Goal: Task Accomplishment & Management: Use online tool/utility

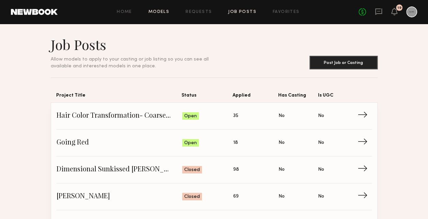
click at [158, 12] on link "Models" at bounding box center [158, 12] width 21 height 4
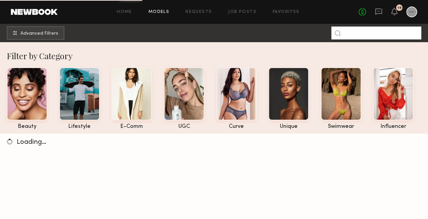
click at [374, 32] on input at bounding box center [376, 33] width 90 height 13
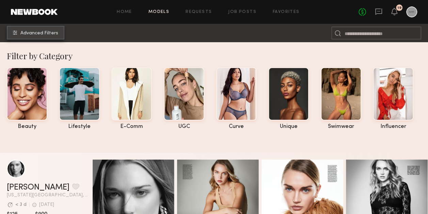
click at [55, 37] on button "Advanced Filters" at bounding box center [36, 33] width 58 height 14
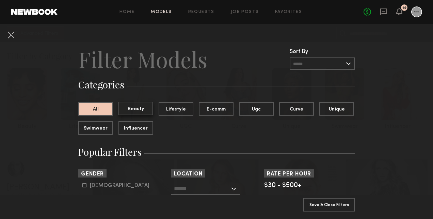
click at [148, 105] on button "Beauty" at bounding box center [136, 109] width 35 height 14
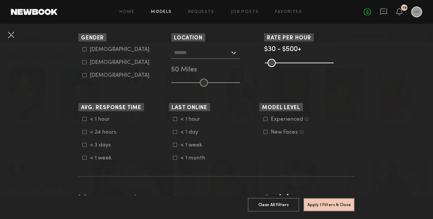
scroll to position [102, 0]
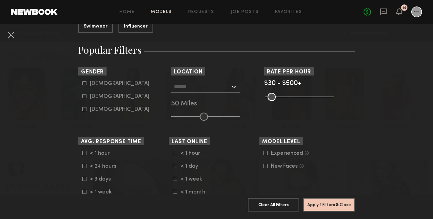
click at [234, 88] on div at bounding box center [205, 87] width 69 height 12
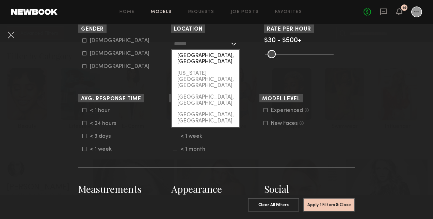
scroll to position [136, 0]
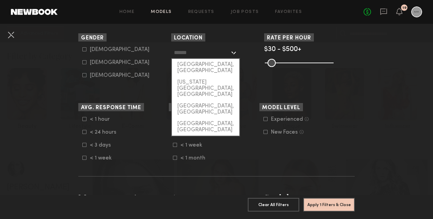
click at [204, 52] on input "text" at bounding box center [202, 53] width 56 height 12
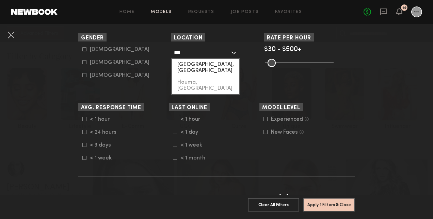
click at [212, 63] on div "Houston, TX" at bounding box center [205, 68] width 67 height 18
type input "**********"
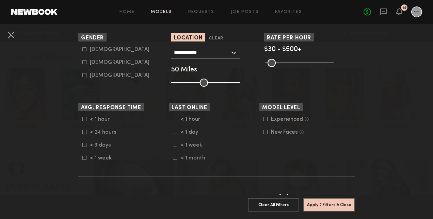
click at [90, 61] on div "Female" at bounding box center [120, 63] width 60 height 4
type input "**"
click at [283, 118] on div "Experienced" at bounding box center [287, 120] width 32 height 4
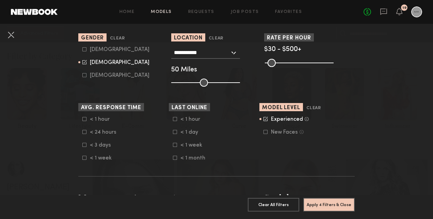
click at [265, 134] on icon at bounding box center [266, 132] width 4 height 4
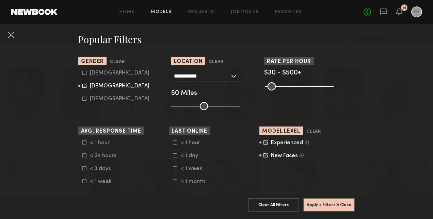
scroll to position [102, 0]
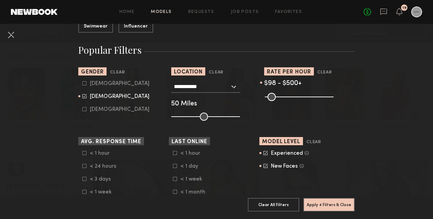
drag, startPoint x: 266, startPoint y: 96, endPoint x: 281, endPoint y: 97, distance: 14.3
click at [281, 97] on input "range" at bounding box center [299, 97] width 69 height 8
drag, startPoint x: 281, startPoint y: 97, endPoint x: 218, endPoint y: 93, distance: 62.8
type input "**"
click at [265, 93] on input "range" at bounding box center [299, 97] width 69 height 8
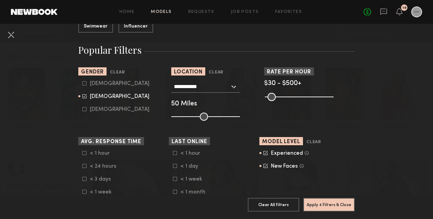
drag, startPoint x: 328, startPoint y: 96, endPoint x: 349, endPoint y: 96, distance: 20.4
click at [334, 96] on input "range" at bounding box center [299, 97] width 69 height 8
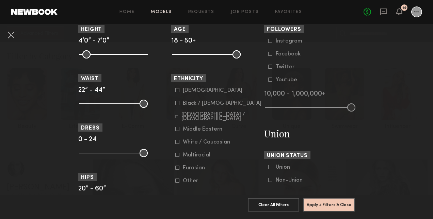
scroll to position [375, 0]
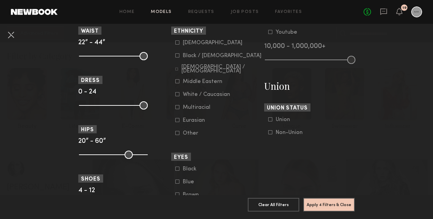
click at [176, 44] on icon at bounding box center [177, 43] width 4 height 4
click at [176, 58] on icon at bounding box center [177, 55] width 4 height 4
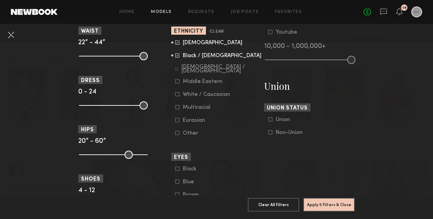
click at [176, 69] on icon at bounding box center [176, 69] width 3 height 3
click at [176, 83] on icon at bounding box center [177, 81] width 4 height 4
drag, startPoint x: 175, startPoint y: 98, endPoint x: 174, endPoint y: 108, distance: 9.6
click at [175, 100] on form "Asian Black / African American Hispanic / Latino Middle Eastern White / Caucasi…" at bounding box center [218, 88] width 87 height 97
click at [175, 109] on icon at bounding box center [177, 107] width 4 height 4
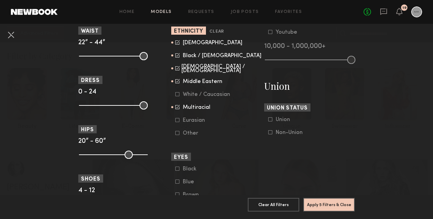
click at [175, 94] on icon at bounding box center [177, 94] width 4 height 4
click at [175, 122] on icon at bounding box center [177, 120] width 4 height 4
click at [176, 137] on common-framework-checkbox "Other" at bounding box center [218, 133] width 87 height 6
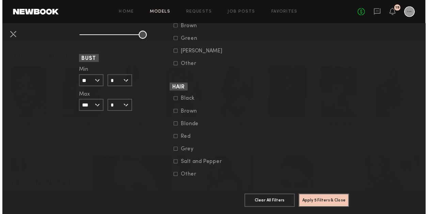
scroll to position [562, 0]
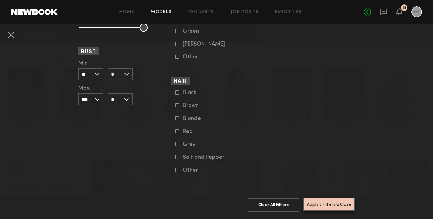
click at [326, 199] on button "Apply 5 Filters & Close" at bounding box center [328, 205] width 51 height 14
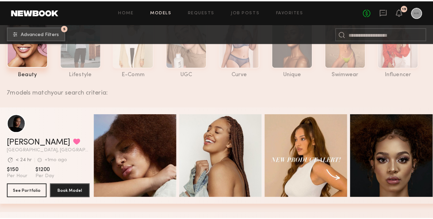
scroll to position [30, 0]
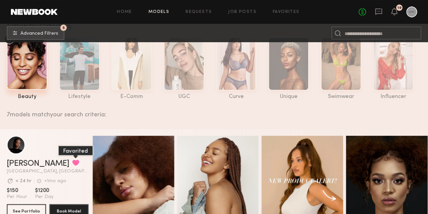
click at [72, 163] on button "grid" at bounding box center [75, 163] width 7 height 6
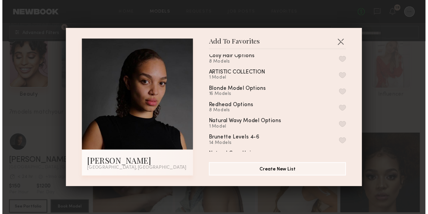
scroll to position [0, 0]
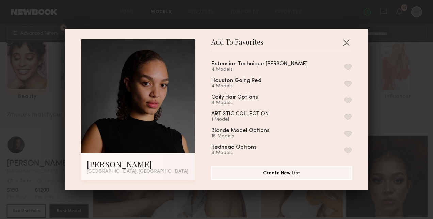
click at [345, 87] on button "button" at bounding box center [348, 84] width 7 height 6
click at [342, 43] on button "button" at bounding box center [346, 42] width 11 height 11
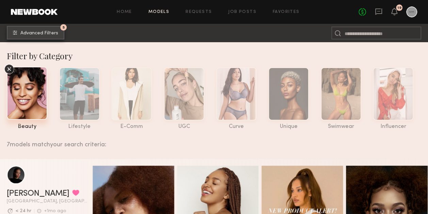
click at [25, 35] on span "Advanced Filters" at bounding box center [39, 33] width 38 height 5
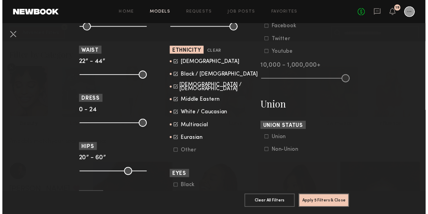
scroll to position [341, 0]
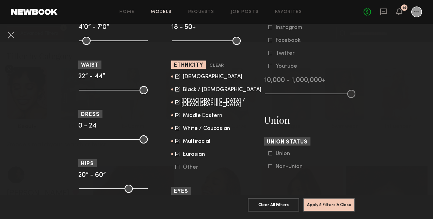
click at [175, 93] on common-framework-checkbox "Black / African American" at bounding box center [218, 90] width 87 height 6
click at [176, 91] on icon at bounding box center [177, 88] width 3 height 3
click at [314, 205] on button "Apply 5 Filters & Close" at bounding box center [328, 205] width 51 height 14
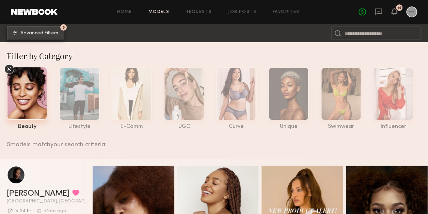
click at [61, 33] on button "5 Advanced Filters" at bounding box center [36, 33] width 58 height 14
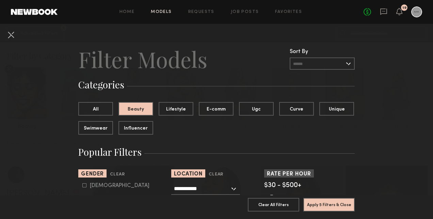
click at [89, 117] on div "All Beauty Lifestyle E-comm Ugc Curve Unique Swimwear Influencer" at bounding box center [219, 121] width 282 height 38
click at [91, 109] on button "All" at bounding box center [95, 109] width 35 height 14
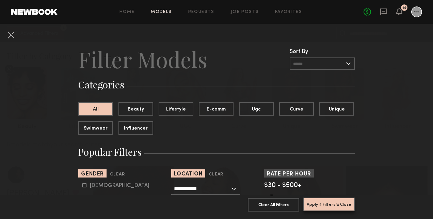
click at [335, 202] on button "Apply 4 Filters & Close" at bounding box center [328, 205] width 51 height 14
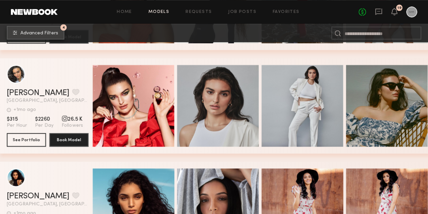
scroll to position [307, 0]
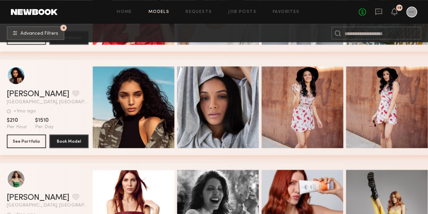
click at [60, 95] on div "Jayohna W. Favorite" at bounding box center [48, 94] width 82 height 8
click at [72, 96] on button "grid" at bounding box center [75, 93] width 7 height 6
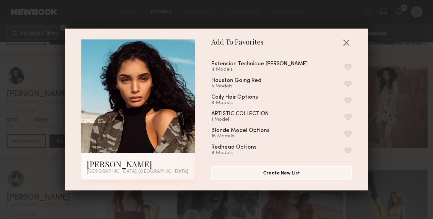
click at [345, 86] on button "button" at bounding box center [348, 84] width 7 height 6
click at [341, 41] on button "button" at bounding box center [346, 42] width 11 height 11
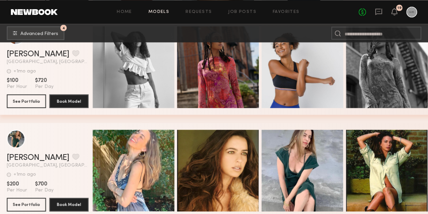
scroll to position [1941, 0]
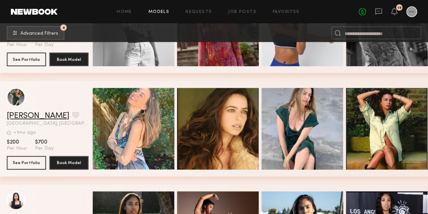
click at [16, 116] on link "Bianca S." at bounding box center [38, 116] width 63 height 8
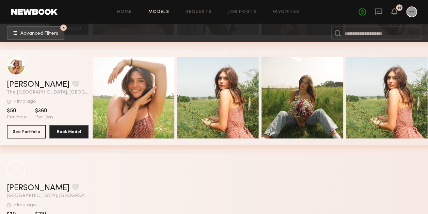
scroll to position [2520, 0]
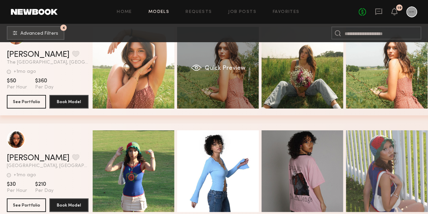
click at [206, 59] on div "Quick Preview" at bounding box center [218, 68] width 82 height 82
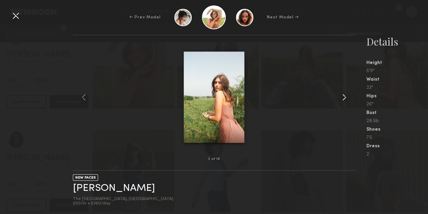
click at [343, 96] on common-icon at bounding box center [344, 97] width 11 height 11
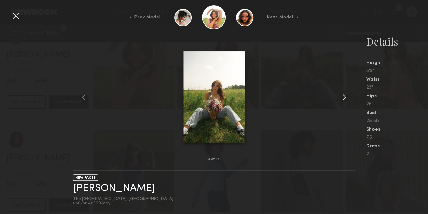
click at [343, 96] on common-icon at bounding box center [344, 97] width 11 height 11
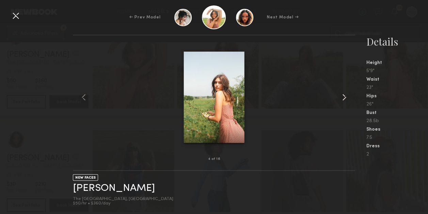
click at [343, 96] on common-icon at bounding box center [344, 97] width 11 height 11
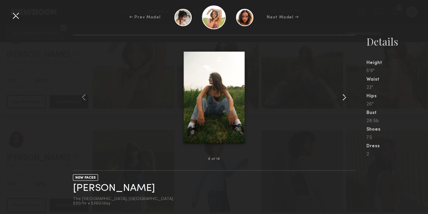
click at [343, 96] on common-icon at bounding box center [344, 97] width 11 height 11
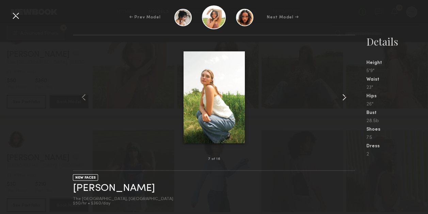
click at [343, 96] on common-icon at bounding box center [344, 97] width 11 height 11
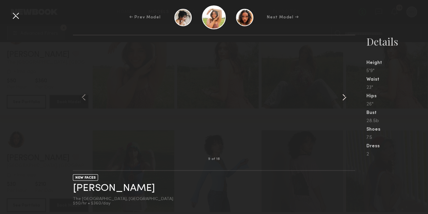
click at [343, 96] on common-icon at bounding box center [344, 97] width 11 height 11
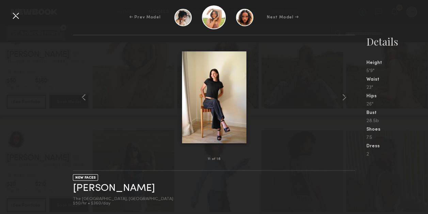
click at [14, 19] on div at bounding box center [15, 15] width 11 height 11
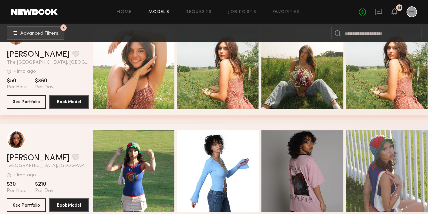
scroll to position [2486, 0]
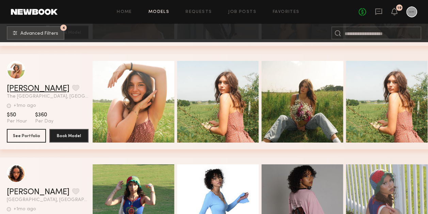
click at [25, 90] on link "Jaquelyn A." at bounding box center [38, 89] width 63 height 8
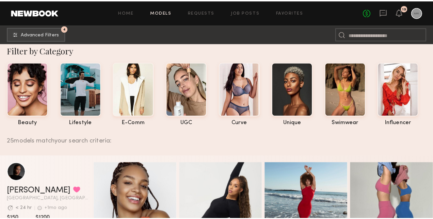
scroll to position [0, 0]
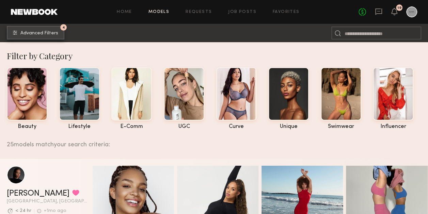
click at [33, 33] on span "Advanced Filters" at bounding box center [39, 33] width 38 height 5
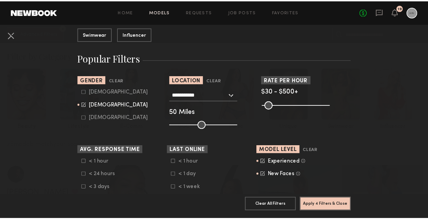
scroll to position [102, 0]
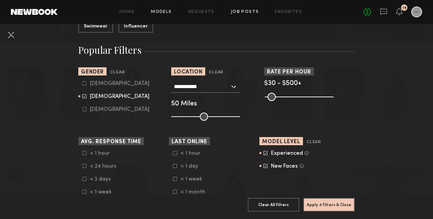
click at [236, 14] on link "Job Posts" at bounding box center [245, 12] width 28 height 4
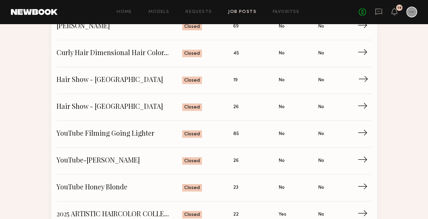
scroll to position [136, 0]
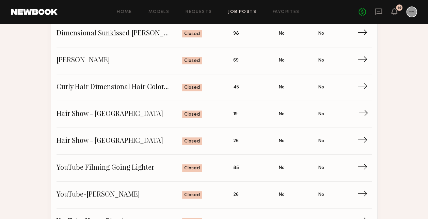
click at [110, 115] on span "Hair Show - San Antonio" at bounding box center [120, 114] width 126 height 10
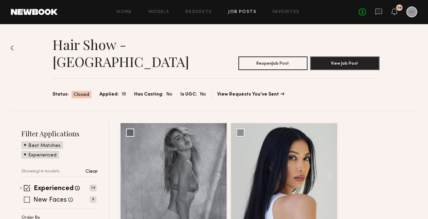
click at [27, 197] on span at bounding box center [27, 200] width 6 height 6
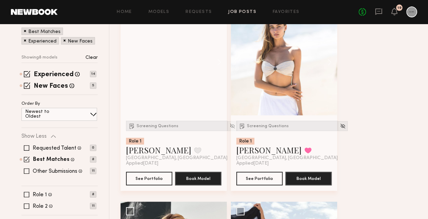
scroll to position [46, 0]
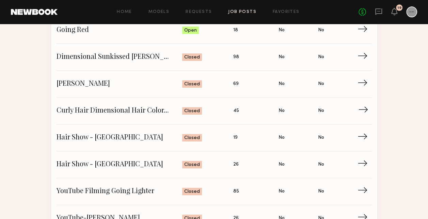
scroll to position [102, 0]
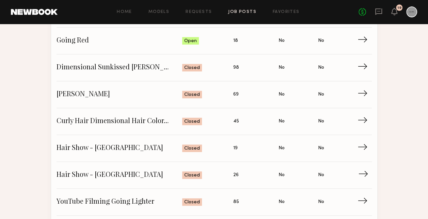
click at [110, 179] on link "Hair Show - San Antonio Status: Closed Applied: 26 Has Casting: No Is UGC: No →" at bounding box center [214, 175] width 315 height 27
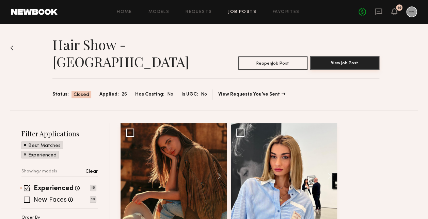
click at [347, 56] on button "View Job Post" at bounding box center [344, 63] width 69 height 14
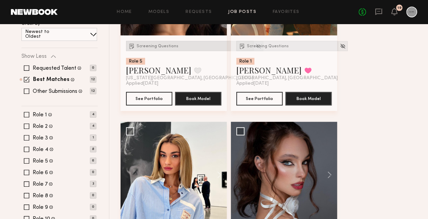
scroll to position [136, 0]
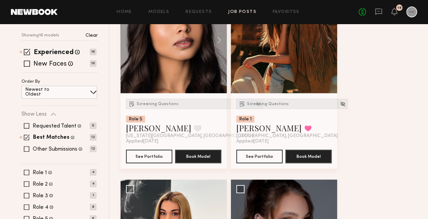
click at [28, 51] on div "Experienced Talent we've deemed to have ample paid, professional modeling exper…" at bounding box center [59, 61] width 76 height 24
click at [27, 61] on span at bounding box center [27, 64] width 6 height 6
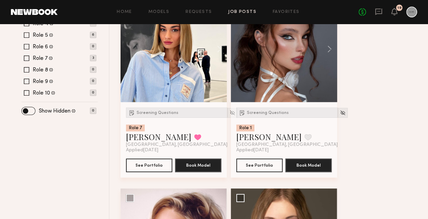
scroll to position [341, 0]
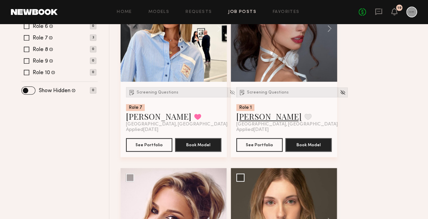
click at [248, 111] on link "Maria F." at bounding box center [268, 116] width 65 height 11
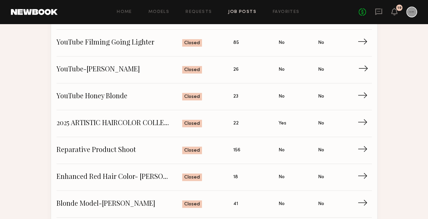
scroll to position [272, 0]
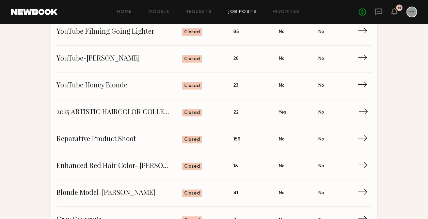
click at [121, 110] on span "2025 ARTISTIC HAIRCOLOR COLLECTION" at bounding box center [120, 113] width 126 height 10
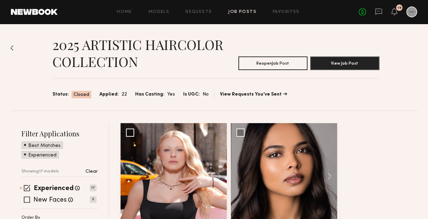
click at [279, 15] on div "Home Models Requests Job Posts Favorites Sign Out No fees up to $5,000 19" at bounding box center [238, 11] width 360 height 11
click at [287, 10] on link "Favorites" at bounding box center [286, 12] width 27 height 4
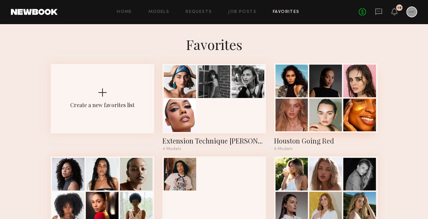
click at [355, 126] on div at bounding box center [359, 115] width 33 height 33
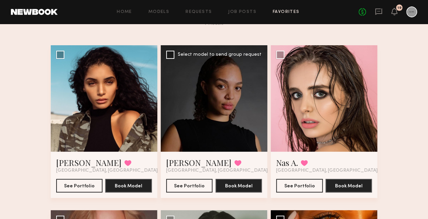
scroll to position [34, 0]
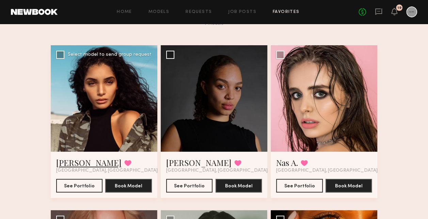
click at [69, 167] on link "Jayohna W." at bounding box center [88, 162] width 65 height 11
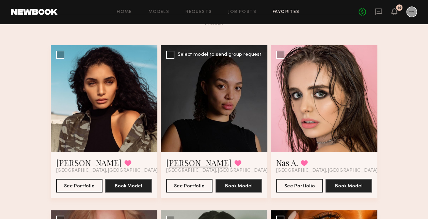
click at [178, 165] on link "Jae A." at bounding box center [198, 162] width 65 height 11
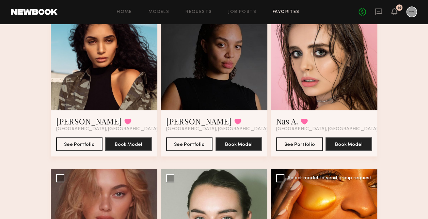
scroll to position [202, 0]
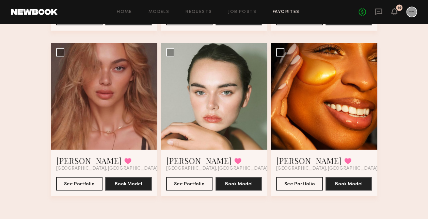
click at [415, 161] on div "Favorites Houston Going Red 7 Models Share Copy Shareable Link Edit Jayohna W. …" at bounding box center [214, 26] width 428 height 385
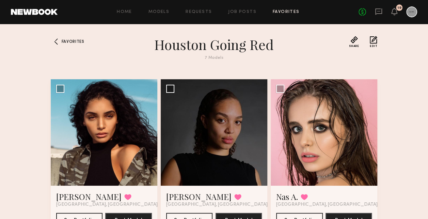
scroll to position [0, 0]
click at [240, 11] on link "Job Posts" at bounding box center [242, 12] width 28 height 4
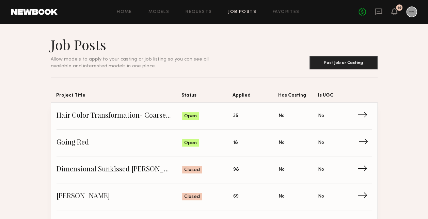
click at [105, 142] on span "Going Red" at bounding box center [120, 143] width 126 height 10
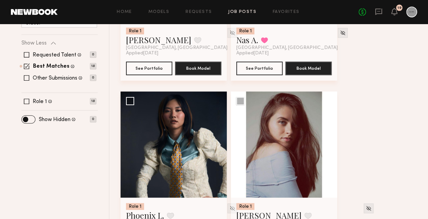
scroll to position [136, 0]
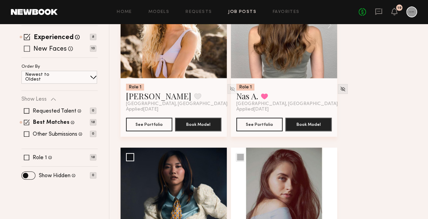
click at [27, 48] on span at bounding box center [27, 49] width 6 height 6
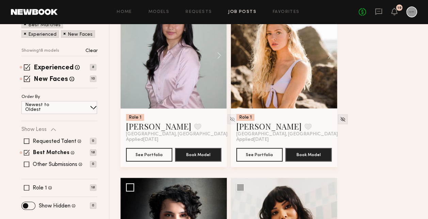
scroll to position [68, 0]
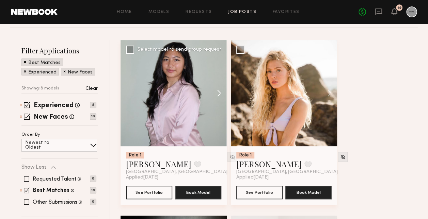
click at [218, 95] on button at bounding box center [216, 93] width 22 height 106
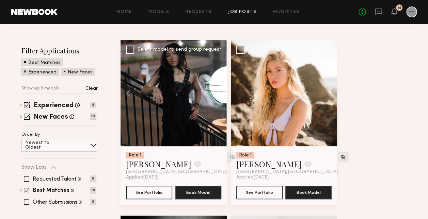
click at [218, 95] on button at bounding box center [216, 93] width 22 height 106
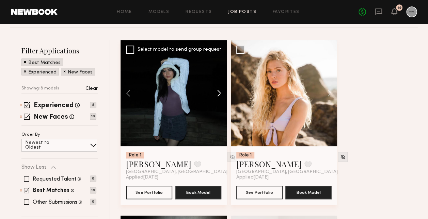
click at [218, 95] on button at bounding box center [216, 93] width 22 height 106
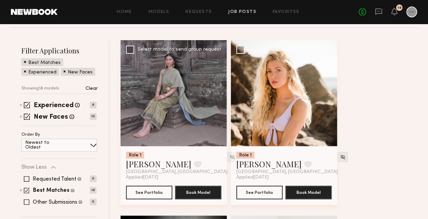
click at [218, 95] on div at bounding box center [174, 93] width 106 height 106
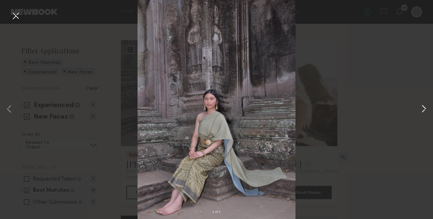
click at [421, 112] on button at bounding box center [424, 109] width 8 height 175
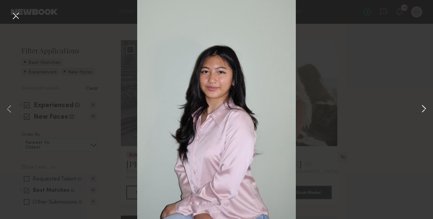
click at [421, 112] on button at bounding box center [424, 109] width 8 height 175
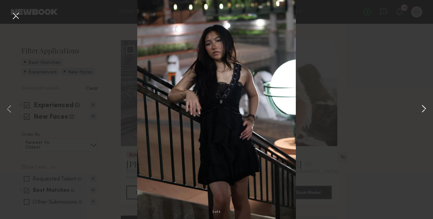
click at [421, 112] on button at bounding box center [424, 109] width 8 height 175
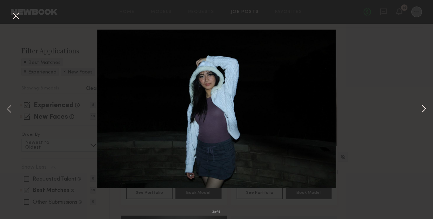
click at [421, 112] on button at bounding box center [424, 109] width 8 height 175
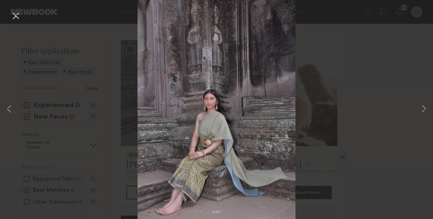
drag, startPoint x: 16, startPoint y: 19, endPoint x: 68, endPoint y: 32, distance: 53.3
click at [16, 18] on button at bounding box center [15, 16] width 11 height 12
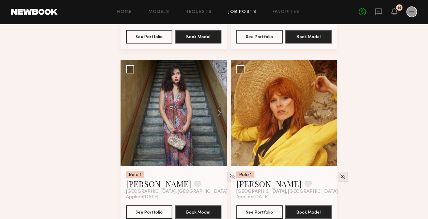
scroll to position [1096, 0]
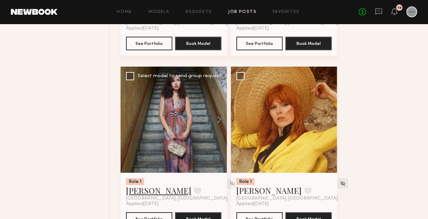
click at [141, 190] on link "Darya F." at bounding box center [158, 190] width 65 height 11
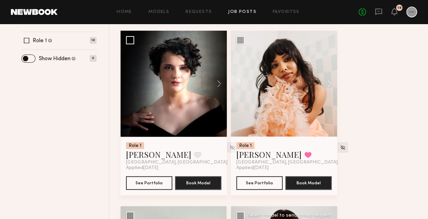
scroll to position [245, 0]
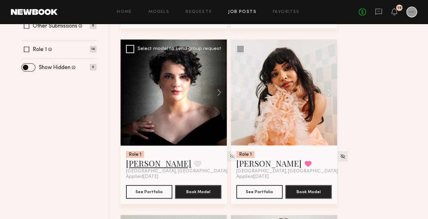
click at [136, 166] on link "Victoria K." at bounding box center [158, 163] width 65 height 11
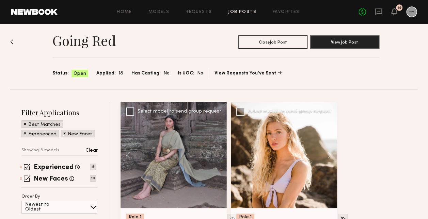
scroll to position [108, 0]
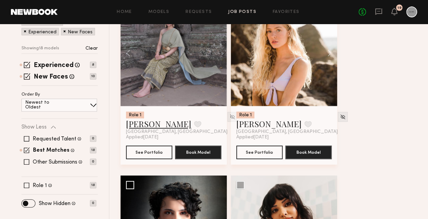
click at [131, 122] on link "Solinna H." at bounding box center [158, 124] width 65 height 11
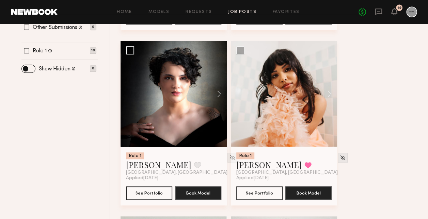
scroll to position [307, 0]
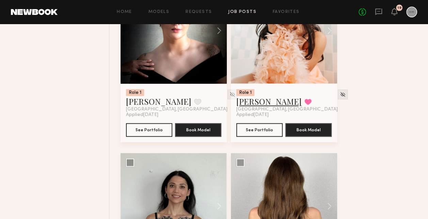
click at [243, 104] on link "Janie S." at bounding box center [268, 101] width 65 height 11
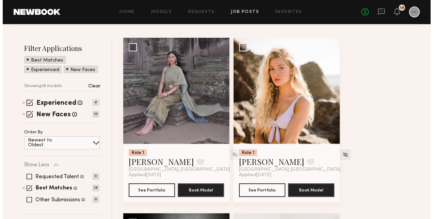
scroll to position [0, 0]
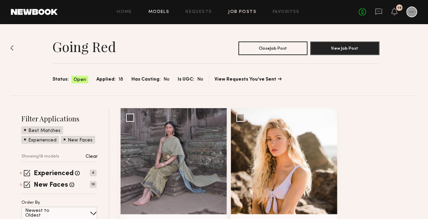
click at [165, 12] on link "Models" at bounding box center [158, 12] width 21 height 4
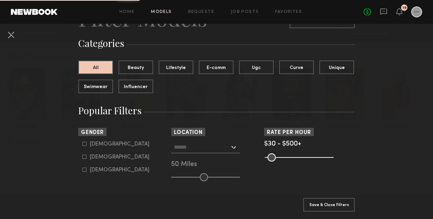
scroll to position [136, 0]
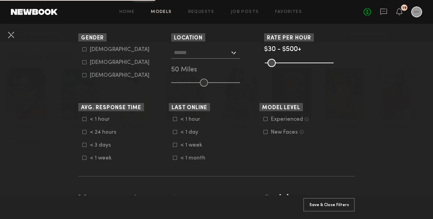
click at [227, 59] on div "Los Angeles, CA New York City, NY Brooklyn, NY Chicago, IL 50 Miles" at bounding box center [216, 67] width 91 height 40
click at [228, 55] on div at bounding box center [205, 53] width 69 height 12
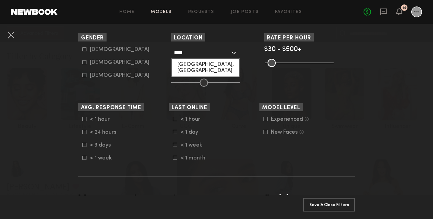
click at [181, 60] on div "Houston, TX" at bounding box center [205, 68] width 67 height 18
type input "**********"
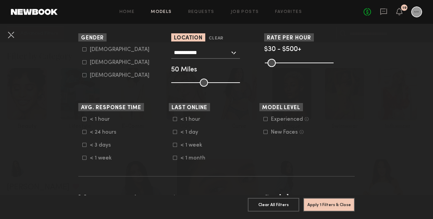
click at [97, 65] on div "Female" at bounding box center [120, 63] width 60 height 4
type input "**"
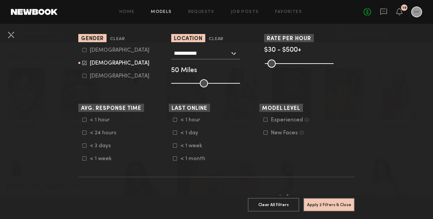
scroll to position [102, 0]
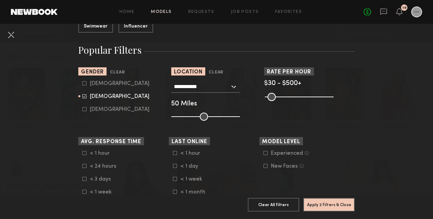
drag, startPoint x: 331, startPoint y: 97, endPoint x: 344, endPoint y: 95, distance: 12.8
click at [344, 95] on div "Pro Tip: Rates are often negotiable. We recommend increasing search max by $50." at bounding box center [309, 96] width 91 height 8
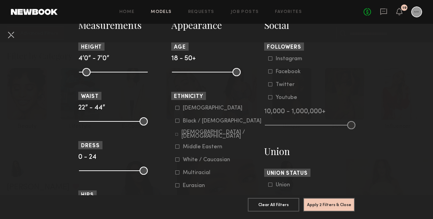
scroll to position [307, 0]
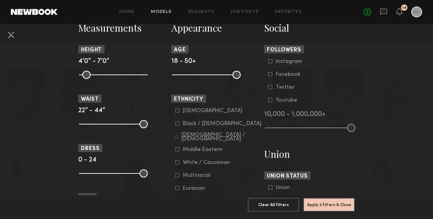
click at [183, 112] on div "Asian" at bounding box center [213, 111] width 60 height 4
click at [188, 138] on div "Hispanic / Latino" at bounding box center [222, 137] width 80 height 8
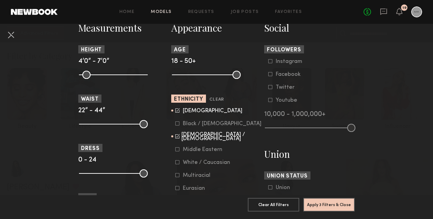
click at [175, 126] on icon at bounding box center [177, 124] width 4 height 4
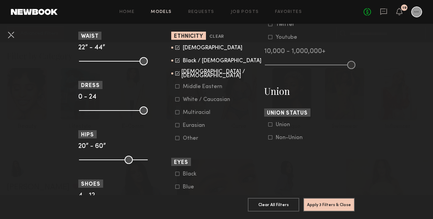
scroll to position [375, 0]
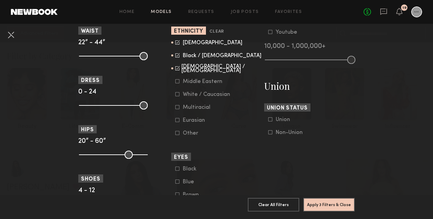
click at [177, 58] on icon at bounding box center [177, 55] width 4 height 4
click at [175, 72] on common-framework-checkbox "Hispanic / Latino" at bounding box center [218, 69] width 87 height 6
click at [175, 46] on common-framework-checkbox "Asian" at bounding box center [218, 43] width 87 height 6
click at [175, 45] on icon at bounding box center [177, 42] width 4 height 4
click at [175, 70] on icon at bounding box center [177, 68] width 4 height 4
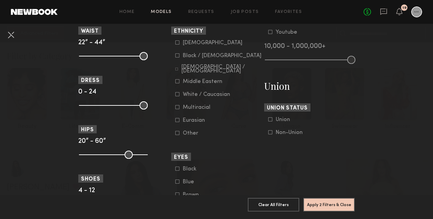
click at [175, 98] on common-framework-checkbox "White / Caucasian" at bounding box center [218, 95] width 87 height 6
click at [176, 95] on icon at bounding box center [178, 95] width 4 height 4
click at [176, 109] on icon at bounding box center [178, 108] width 4 height 4
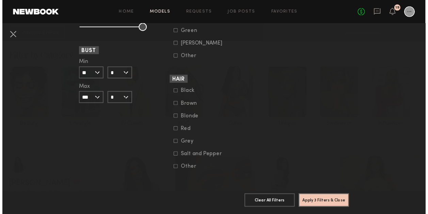
scroll to position [562, 0]
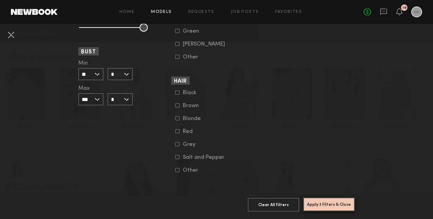
click at [329, 198] on button "Apply 3 Filters & Close" at bounding box center [328, 205] width 51 height 14
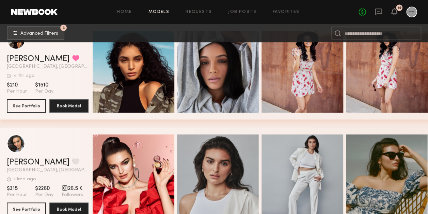
scroll to position [272, 0]
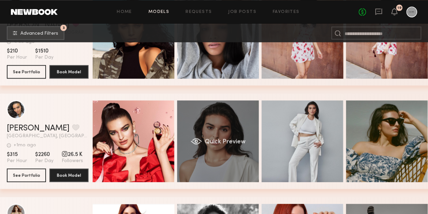
click at [219, 133] on div "Quick Preview" at bounding box center [218, 141] width 82 height 82
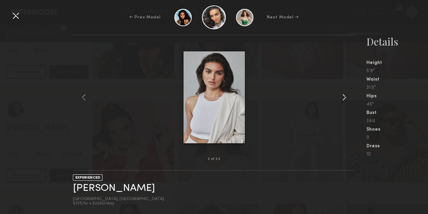
click at [349, 97] on common-icon at bounding box center [344, 97] width 11 height 11
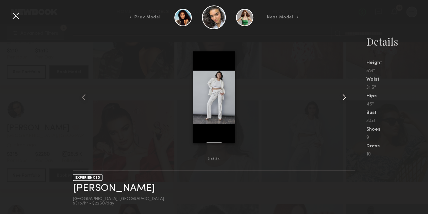
click at [347, 97] on common-icon at bounding box center [344, 97] width 11 height 11
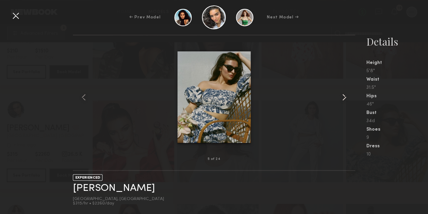
click at [347, 97] on common-icon at bounding box center [344, 97] width 11 height 11
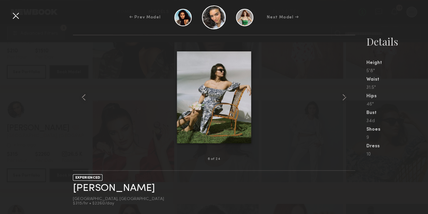
click at [15, 15] on div at bounding box center [15, 15] width 11 height 11
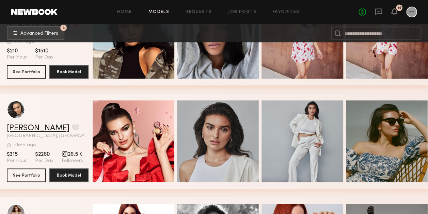
click at [20, 132] on link "Secily J." at bounding box center [38, 128] width 63 height 8
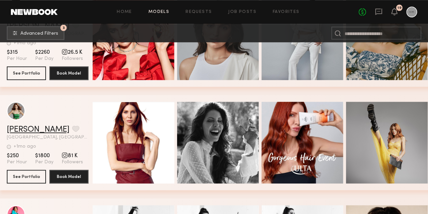
click at [31, 132] on link "Carmen P." at bounding box center [38, 130] width 63 height 8
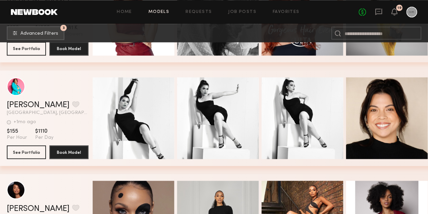
scroll to position [511, 0]
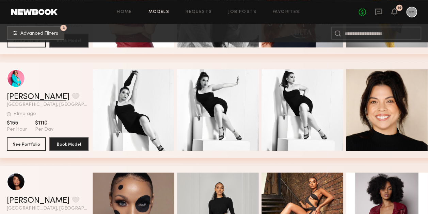
click at [12, 101] on link "Magan M." at bounding box center [38, 97] width 63 height 8
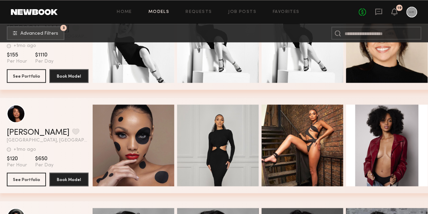
scroll to position [613, 0]
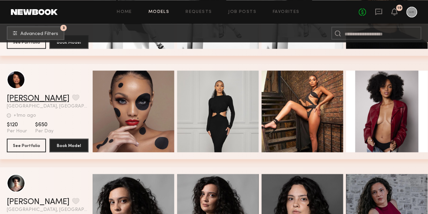
click at [24, 101] on link "Kristina R." at bounding box center [38, 98] width 63 height 8
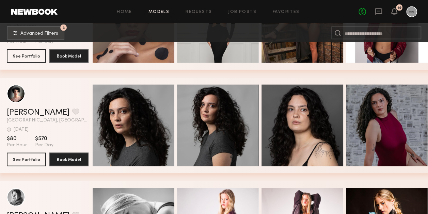
scroll to position [749, 0]
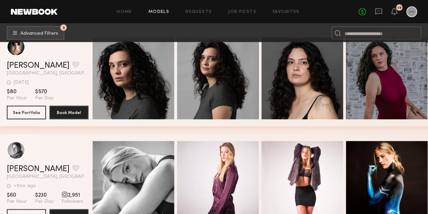
click at [34, 74] on span "Houston, TX" at bounding box center [48, 73] width 82 height 5
click at [34, 70] on link "Victoria K." at bounding box center [38, 66] width 63 height 8
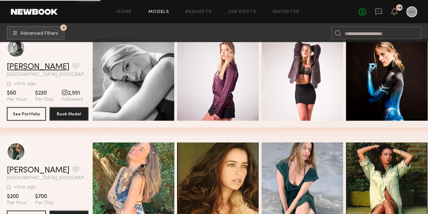
click at [27, 68] on link "Phoebe S." at bounding box center [38, 67] width 63 height 8
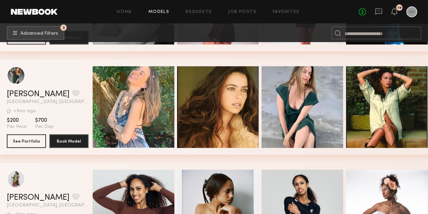
scroll to position [954, 0]
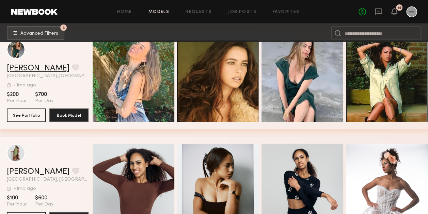
click at [12, 73] on link "Bianca S." at bounding box center [38, 68] width 63 height 8
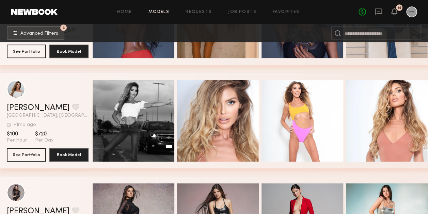
scroll to position [1465, 0]
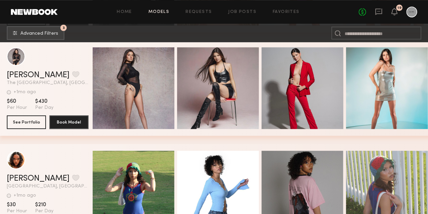
click at [23, 69] on header "Jennifer L. Favorite The Woodlands, TX +1mo ago Last Online View Portfolio" at bounding box center [48, 66] width 82 height 38
click at [23, 76] on link "Jennifer L." at bounding box center [38, 75] width 63 height 8
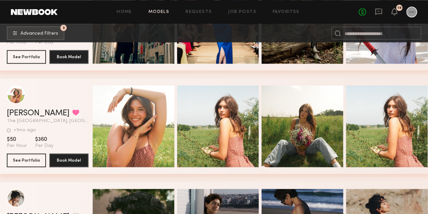
scroll to position [1771, 0]
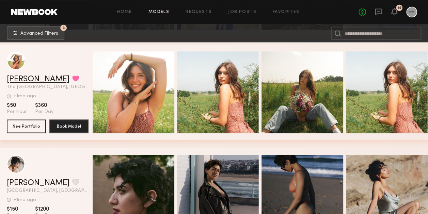
click at [29, 80] on link "Jaquelyn A." at bounding box center [38, 79] width 63 height 8
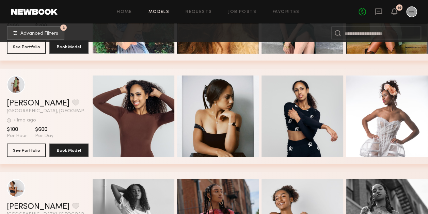
scroll to position [898, 0]
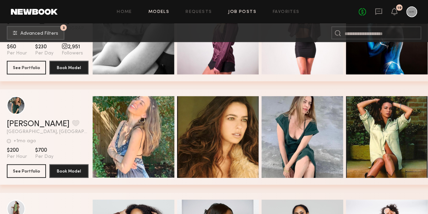
click at [249, 12] on link "Job Posts" at bounding box center [242, 12] width 28 height 4
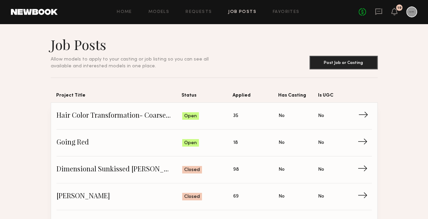
click at [147, 114] on span "Hair Color Transformation- Coarse Thick Hair" at bounding box center [120, 116] width 126 height 10
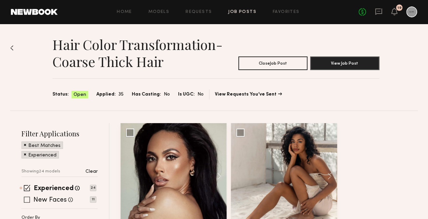
click at [30, 199] on div "New Faces Talent we've deemed to be in the early stages of their professional c…" at bounding box center [58, 199] width 75 height 5
click at [26, 199] on span at bounding box center [27, 200] width 6 height 6
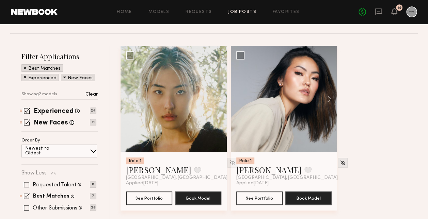
scroll to position [102, 0]
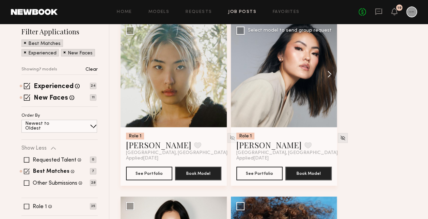
click at [330, 75] on button at bounding box center [326, 74] width 22 height 106
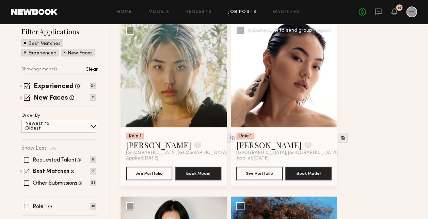
click at [330, 75] on button at bounding box center [326, 74] width 22 height 106
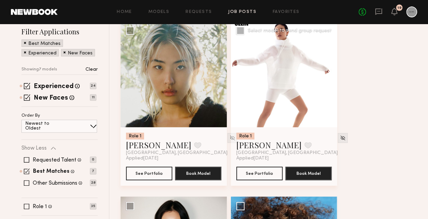
click at [330, 75] on button at bounding box center [326, 74] width 22 height 106
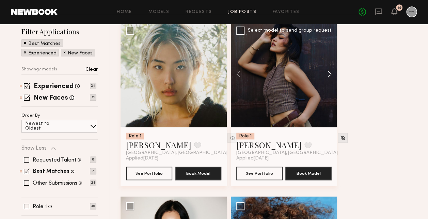
click at [330, 75] on button at bounding box center [326, 74] width 22 height 106
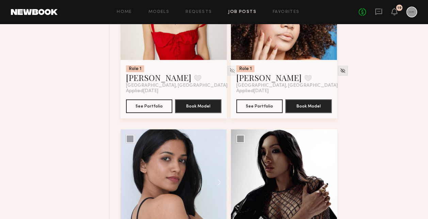
scroll to position [443, 0]
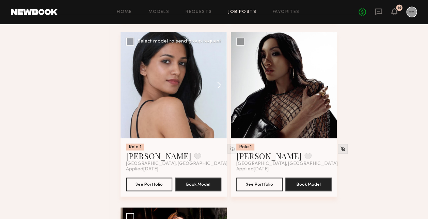
click at [217, 84] on button at bounding box center [216, 85] width 22 height 106
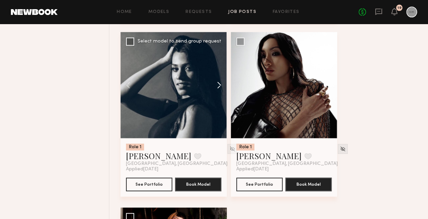
click at [217, 84] on button at bounding box center [216, 85] width 22 height 106
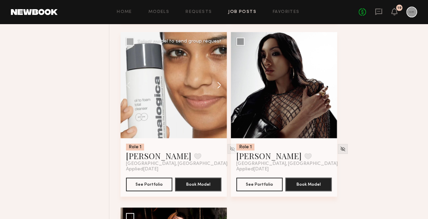
click at [217, 84] on button at bounding box center [216, 85] width 22 height 106
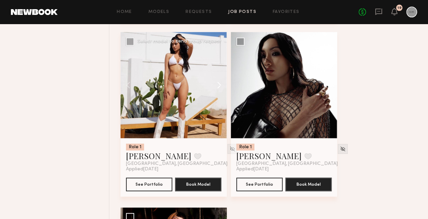
click at [217, 84] on button at bounding box center [216, 85] width 22 height 106
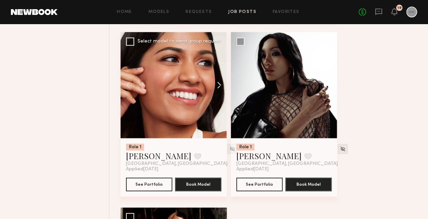
click at [217, 84] on button at bounding box center [216, 85] width 22 height 106
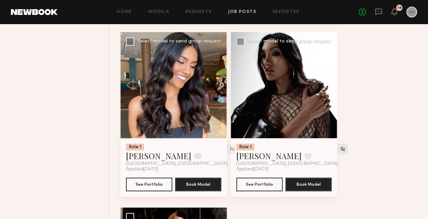
click at [330, 89] on button at bounding box center [326, 85] width 22 height 106
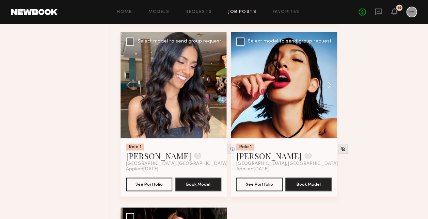
click at [330, 89] on button at bounding box center [326, 85] width 22 height 106
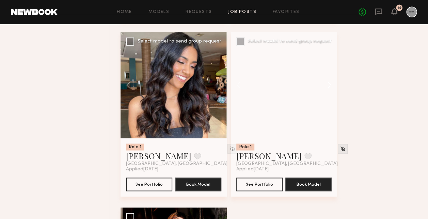
click at [330, 89] on button at bounding box center [326, 85] width 22 height 106
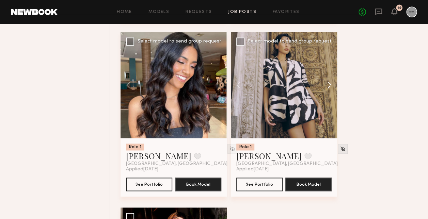
click at [330, 89] on button at bounding box center [326, 85] width 22 height 106
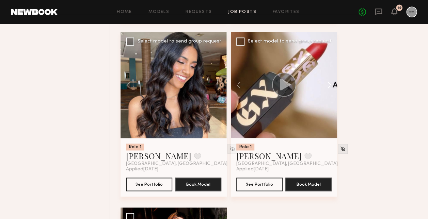
click at [330, 89] on button at bounding box center [326, 85] width 22 height 106
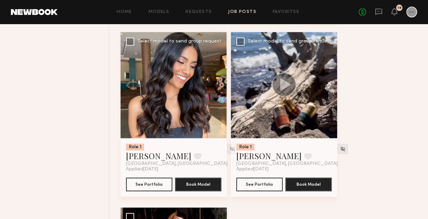
click at [330, 89] on button at bounding box center [326, 85] width 22 height 106
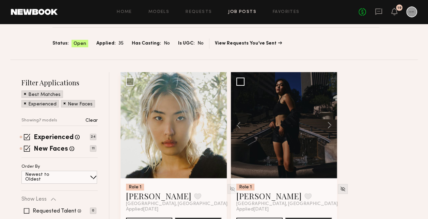
scroll to position [62, 0]
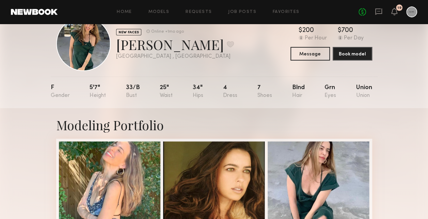
scroll to position [34, 0]
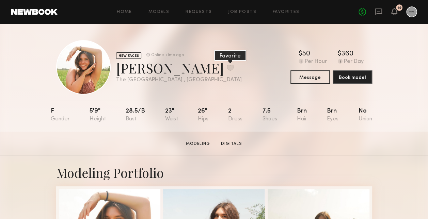
click at [227, 66] on button at bounding box center [230, 68] width 7 height 6
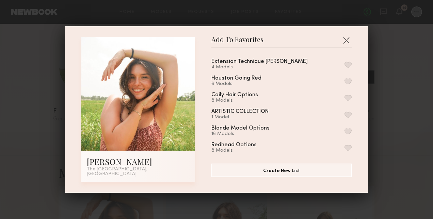
click at [345, 84] on button "button" at bounding box center [348, 81] width 7 height 6
click at [344, 42] on button "button" at bounding box center [346, 40] width 11 height 11
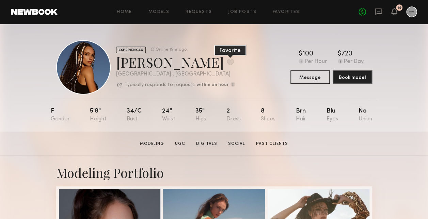
click at [227, 61] on button at bounding box center [230, 62] width 7 height 6
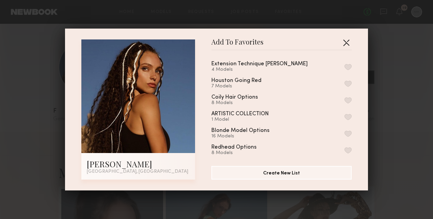
click at [343, 43] on button "button" at bounding box center [346, 42] width 11 height 11
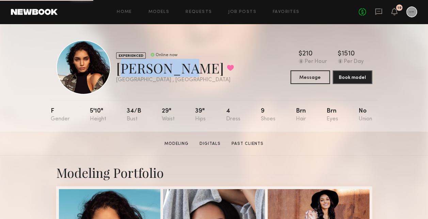
drag, startPoint x: 178, startPoint y: 66, endPoint x: 113, endPoint y: 69, distance: 65.5
click at [113, 69] on div "EXPERIENCED Online now Jayohna W. Favorited Houston , TX Online now" at bounding box center [145, 67] width 178 height 54
copy div "Jayohna W"
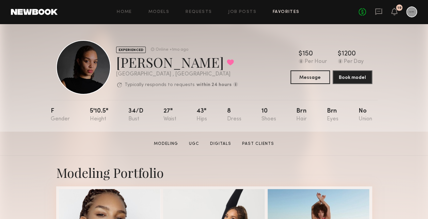
click at [275, 12] on link "Favorites" at bounding box center [286, 12] width 27 height 4
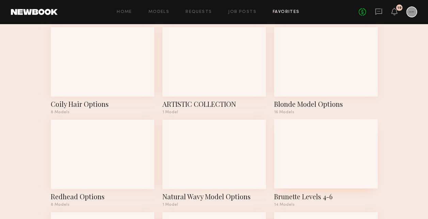
scroll to position [170, 0]
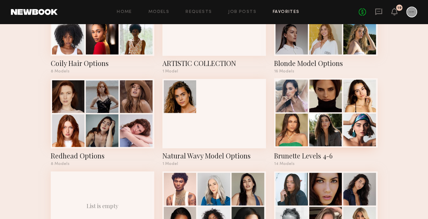
click at [328, 110] on div at bounding box center [325, 96] width 33 height 33
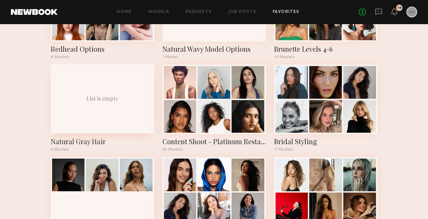
scroll to position [307, 0]
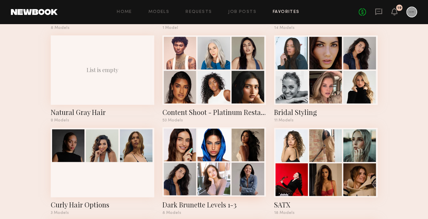
click at [210, 149] on div at bounding box center [214, 145] width 33 height 33
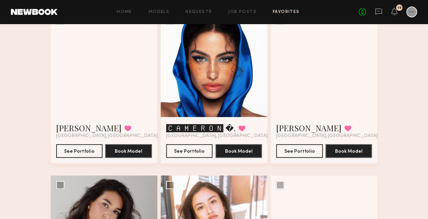
scroll to position [27, 0]
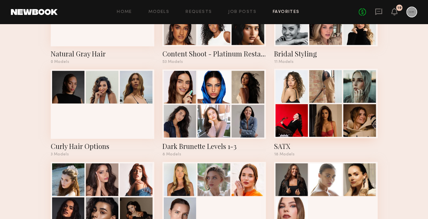
scroll to position [443, 0]
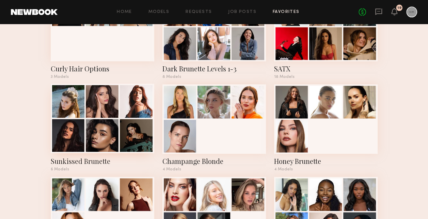
click at [84, 101] on div at bounding box center [68, 101] width 33 height 33
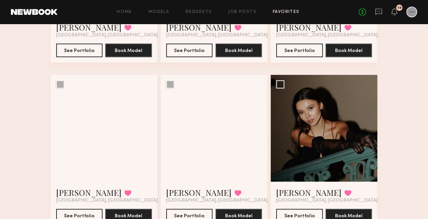
scroll to position [170, 0]
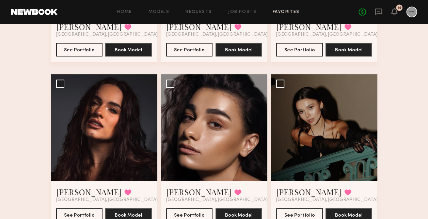
click at [220, 131] on div at bounding box center [214, 127] width 107 height 107
click at [195, 189] on link "Arpine D." at bounding box center [198, 192] width 65 height 11
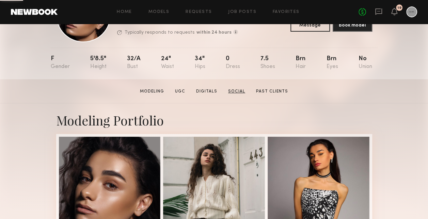
scroll to position [170, 0]
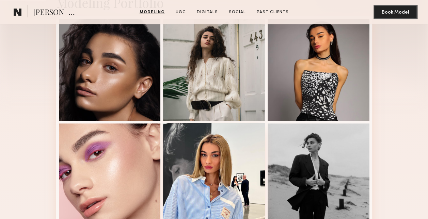
click at [230, 152] on div at bounding box center [214, 174] width 102 height 102
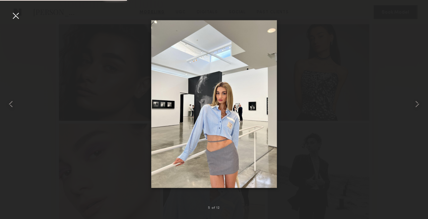
click at [226, 112] on img at bounding box center [214, 104] width 126 height 168
click at [415, 107] on common-icon at bounding box center [417, 104] width 11 height 11
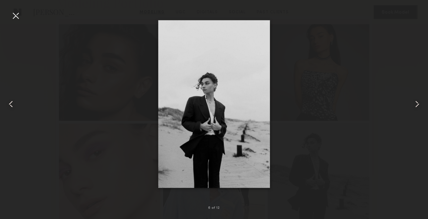
click at [415, 107] on common-icon at bounding box center [417, 104] width 11 height 11
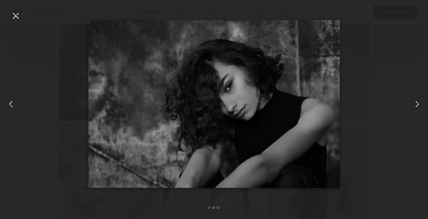
click at [15, 14] on div at bounding box center [15, 15] width 11 height 11
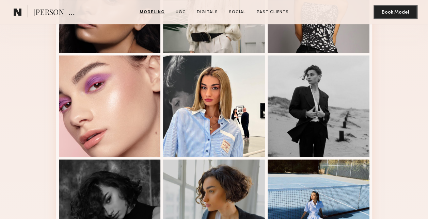
scroll to position [0, 0]
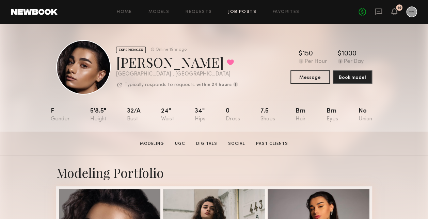
click at [250, 13] on link "Job Posts" at bounding box center [242, 12] width 28 height 4
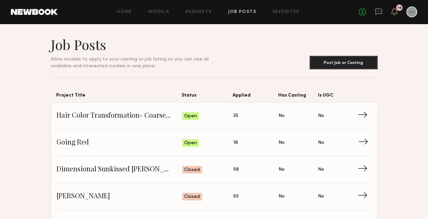
click at [234, 142] on span "18" at bounding box center [235, 142] width 5 height 7
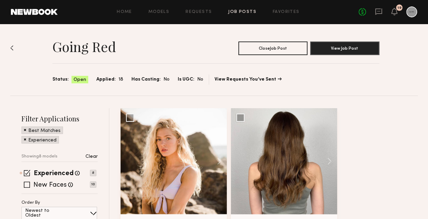
drag, startPoint x: 155, startPoint y: 3, endPoint x: 17, endPoint y: 74, distance: 154.8
click at [11, 53] on div at bounding box center [11, 70] width 3 height 50
click at [29, 186] on span at bounding box center [27, 185] width 6 height 6
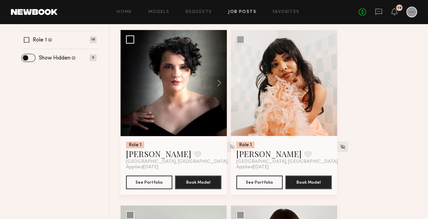
scroll to position [272, 0]
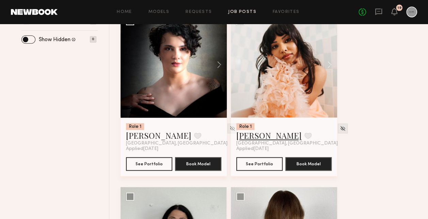
click at [246, 137] on link "Janie S." at bounding box center [268, 135] width 65 height 11
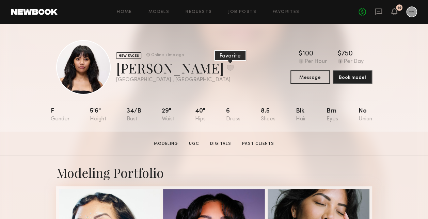
click at [227, 65] on button at bounding box center [230, 68] width 7 height 6
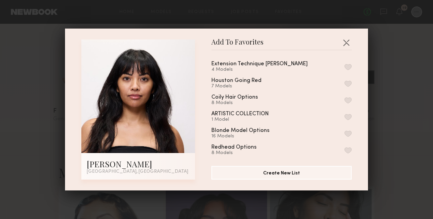
click at [345, 83] on button "button" at bounding box center [348, 84] width 7 height 6
click at [342, 42] on button "button" at bounding box center [346, 42] width 11 height 11
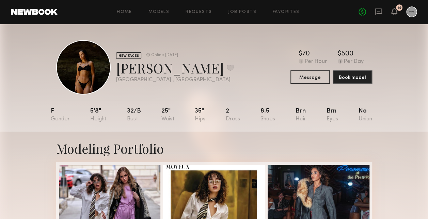
drag, startPoint x: 158, startPoint y: 0, endPoint x: 68, endPoint y: 15, distance: 91.1
click at [68, 16] on div "Home Models Requests Job Posts Favorites Sign Out No fees up to $5,000 19" at bounding box center [238, 11] width 360 height 11
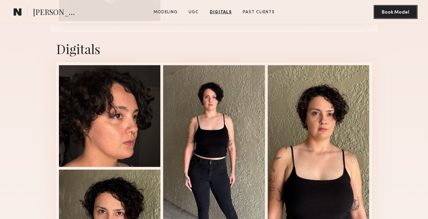
scroll to position [851, 0]
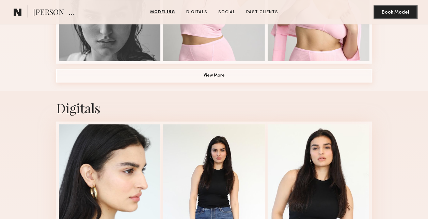
scroll to position [545, 0]
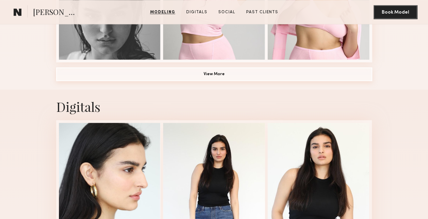
click at [191, 72] on button "View More" at bounding box center [214, 74] width 316 height 14
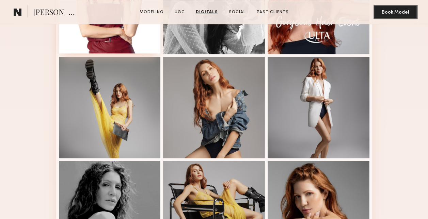
scroll to position [170, 0]
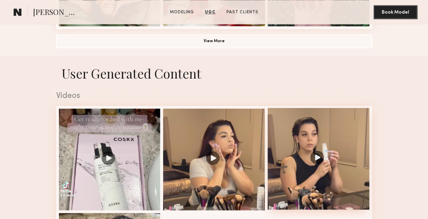
scroll to position [515, 0]
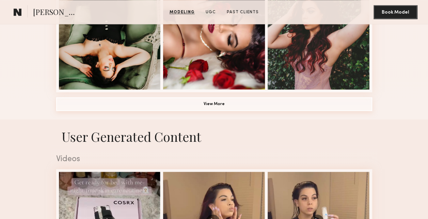
click at [209, 110] on button "View More" at bounding box center [214, 104] width 316 height 14
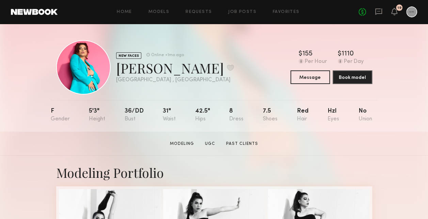
scroll to position [0, 0]
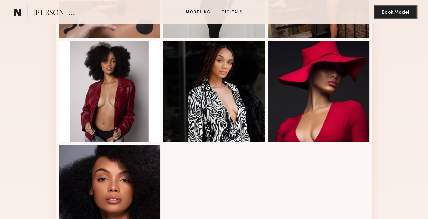
scroll to position [204, 0]
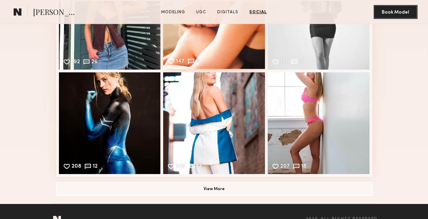
scroll to position [914, 0]
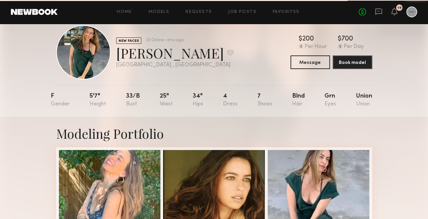
scroll to position [4, 0]
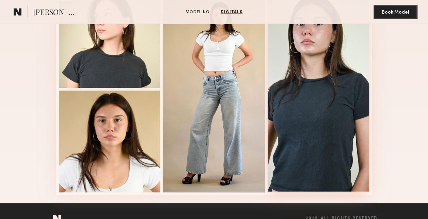
scroll to position [545, 0]
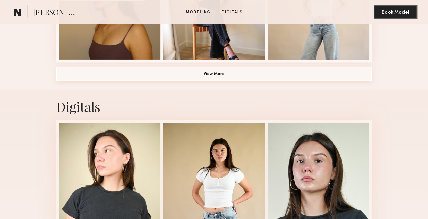
click at [180, 73] on button "View More" at bounding box center [214, 74] width 316 height 14
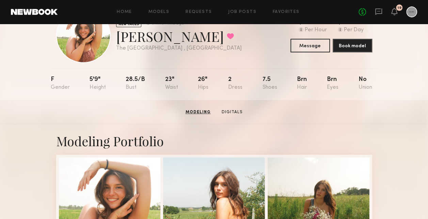
scroll to position [0, 0]
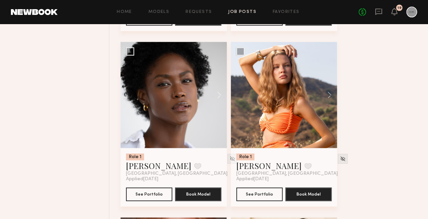
scroll to position [545, 0]
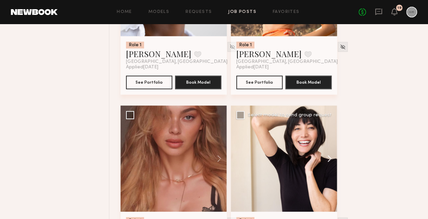
click at [327, 157] on button at bounding box center [326, 159] width 22 height 106
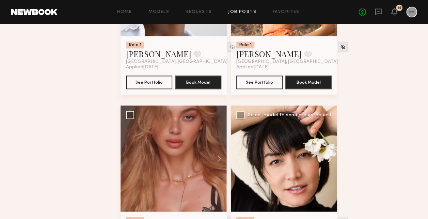
click at [327, 157] on button at bounding box center [326, 159] width 22 height 106
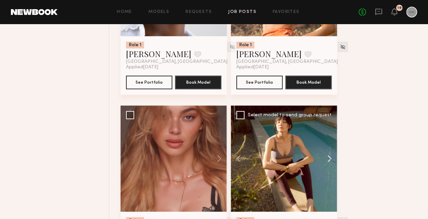
click at [327, 157] on button at bounding box center [326, 159] width 22 height 106
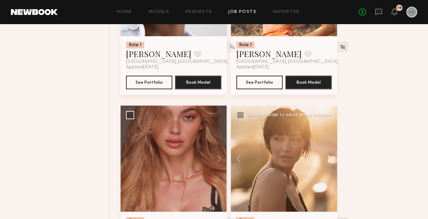
click at [327, 157] on button at bounding box center [326, 159] width 22 height 106
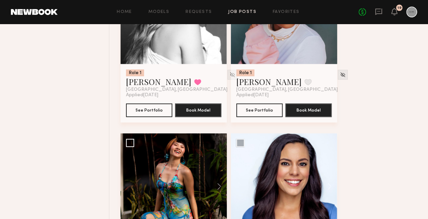
scroll to position [1635, 0]
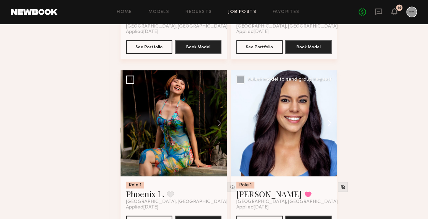
click at [323, 117] on button at bounding box center [326, 123] width 22 height 106
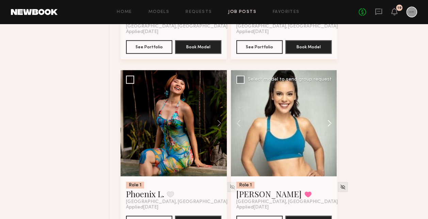
click at [324, 117] on button at bounding box center [326, 123] width 22 height 106
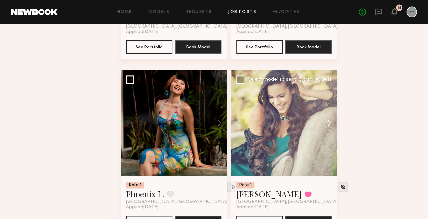
click at [324, 118] on button at bounding box center [326, 123] width 22 height 106
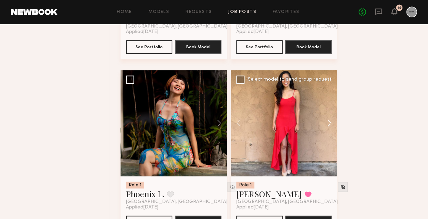
click at [324, 121] on button at bounding box center [326, 123] width 22 height 106
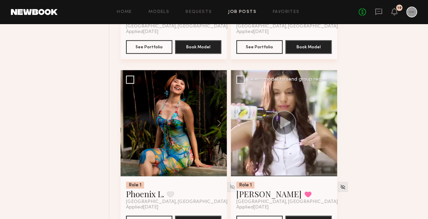
click at [324, 121] on div at bounding box center [284, 123] width 106 height 106
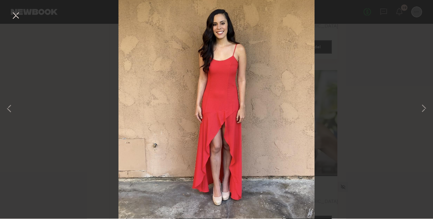
click at [15, 14] on button at bounding box center [15, 16] width 11 height 12
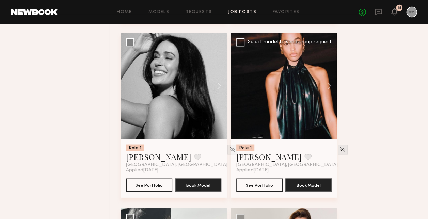
scroll to position [1839, 0]
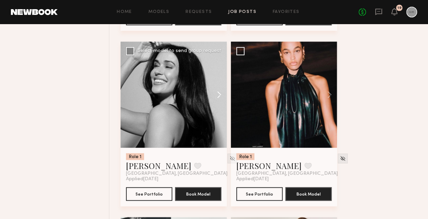
click at [217, 92] on button at bounding box center [216, 95] width 22 height 106
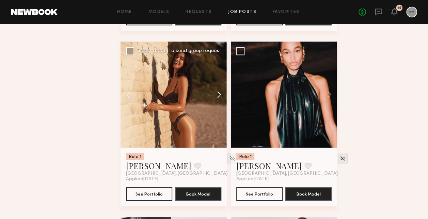
click at [217, 92] on button at bounding box center [216, 95] width 22 height 106
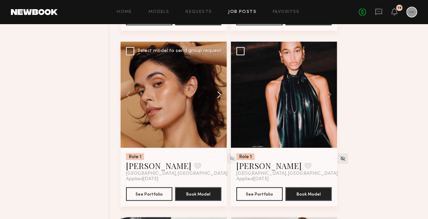
click at [217, 92] on button at bounding box center [216, 95] width 22 height 106
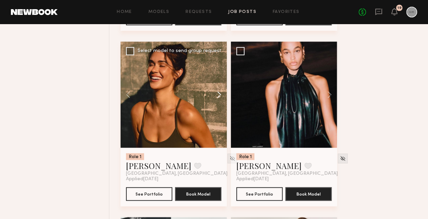
click at [217, 92] on button at bounding box center [216, 95] width 22 height 106
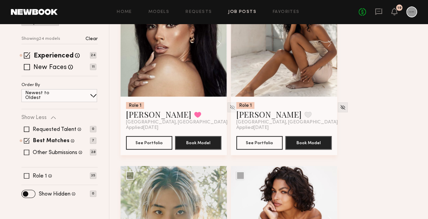
scroll to position [136, 0]
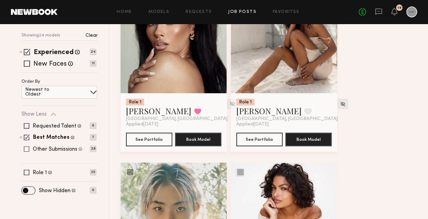
click at [26, 148] on span at bounding box center [26, 148] width 5 height 5
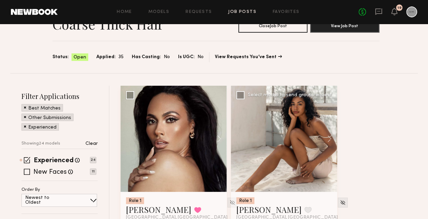
scroll to position [174, 0]
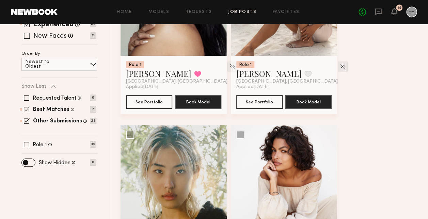
click at [25, 108] on span at bounding box center [27, 110] width 6 height 6
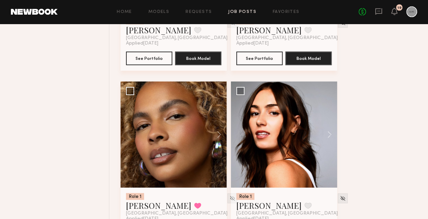
scroll to position [0, 0]
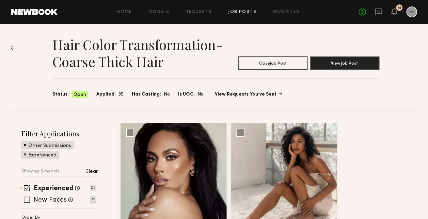
click at [26, 199] on span at bounding box center [27, 200] width 6 height 6
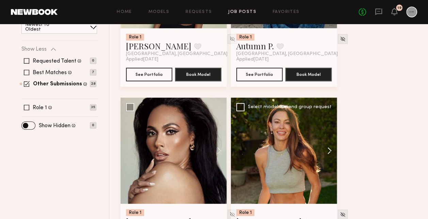
scroll to position [238, 0]
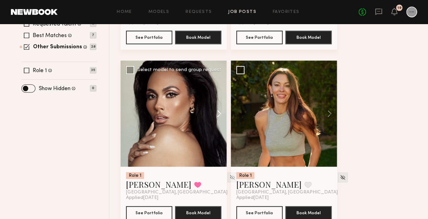
click at [219, 113] on button at bounding box center [216, 114] width 22 height 106
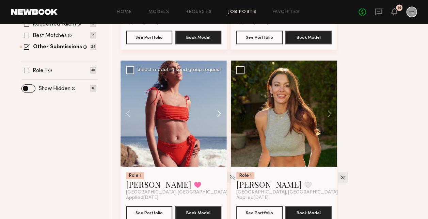
click at [219, 113] on button at bounding box center [216, 114] width 22 height 106
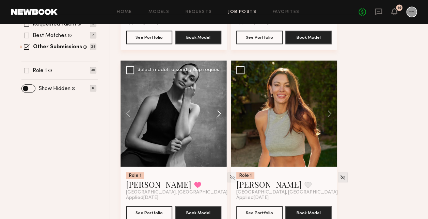
click at [219, 113] on button at bounding box center [216, 114] width 22 height 106
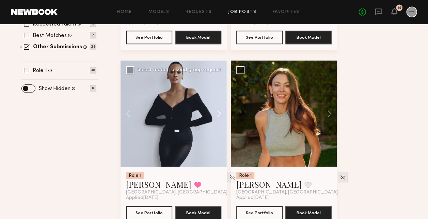
click at [219, 113] on button at bounding box center [216, 114] width 22 height 106
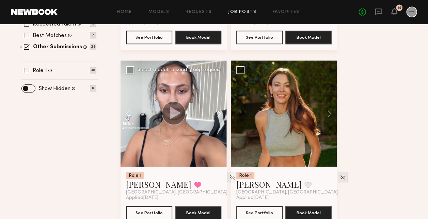
click at [219, 113] on button at bounding box center [216, 114] width 22 height 106
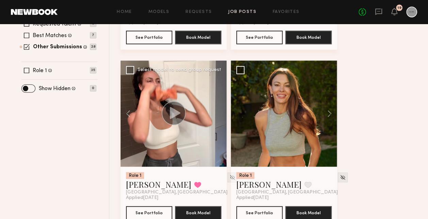
click at [219, 113] on div at bounding box center [174, 114] width 106 height 106
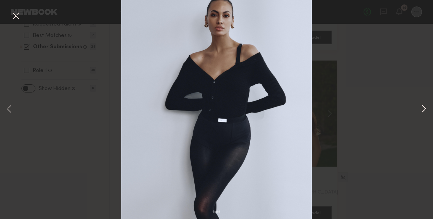
click at [420, 109] on div "6 of 6" at bounding box center [216, 109] width 433 height 219
click at [423, 110] on button at bounding box center [424, 109] width 8 height 175
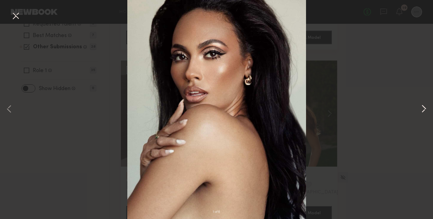
click at [423, 110] on button at bounding box center [424, 109] width 8 height 175
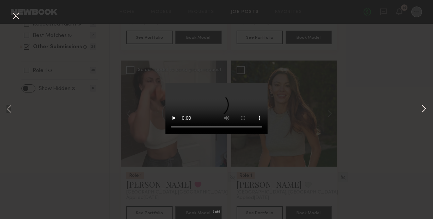
click at [423, 110] on button at bounding box center [424, 109] width 8 height 175
click at [16, 18] on button at bounding box center [15, 16] width 11 height 12
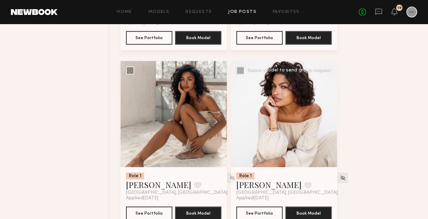
scroll to position [443, 0]
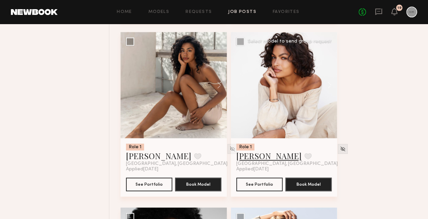
click at [257, 156] on link "Sianna R." at bounding box center [268, 156] width 65 height 11
click at [224, 86] on button at bounding box center [216, 85] width 22 height 106
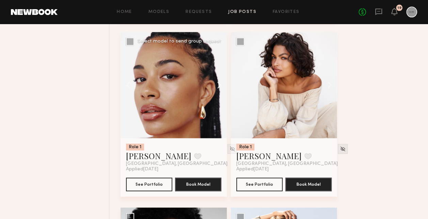
click at [219, 87] on button at bounding box center [216, 85] width 22 height 106
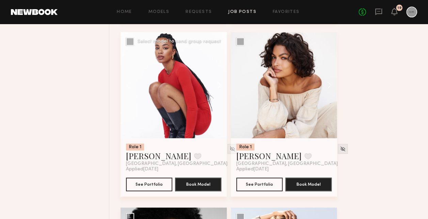
click at [219, 87] on button at bounding box center [216, 85] width 22 height 106
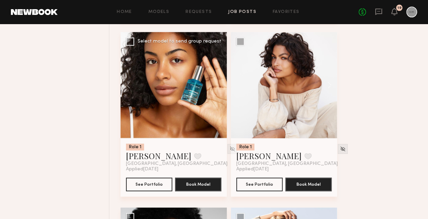
click at [219, 87] on div at bounding box center [174, 85] width 106 height 106
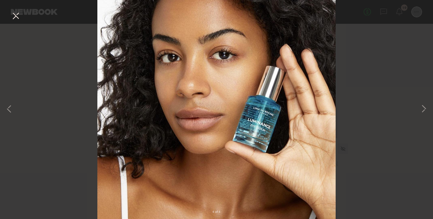
click at [423, 109] on button at bounding box center [424, 109] width 8 height 175
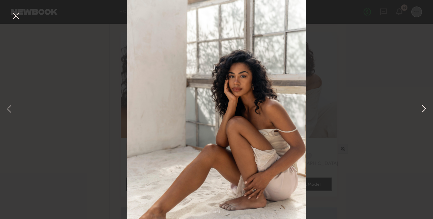
click at [423, 109] on button at bounding box center [424, 109] width 8 height 175
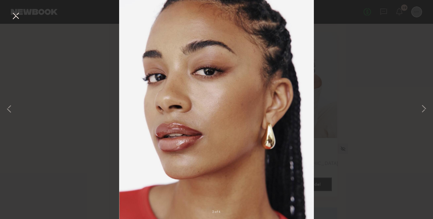
click at [4, 12] on div "2 of 4" at bounding box center [216, 109] width 433 height 219
click at [14, 15] on button at bounding box center [15, 16] width 11 height 12
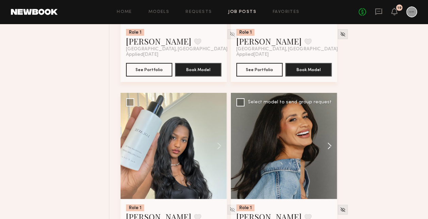
scroll to position [1294, 0]
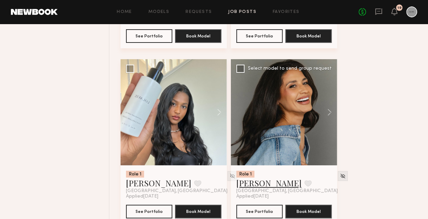
click at [256, 188] on div "Andrea P. Favorite Los Angeles, CA" at bounding box center [286, 186] width 101 height 16
drag, startPoint x: 256, startPoint y: 188, endPoint x: 246, endPoint y: 184, distance: 10.8
click at [246, 184] on link "Andrea P." at bounding box center [268, 183] width 65 height 11
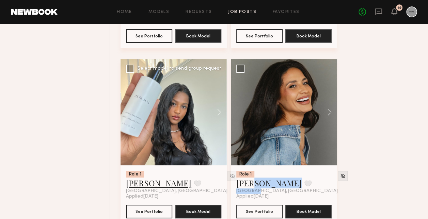
click at [149, 187] on link "Sanjula A." at bounding box center [158, 183] width 65 height 11
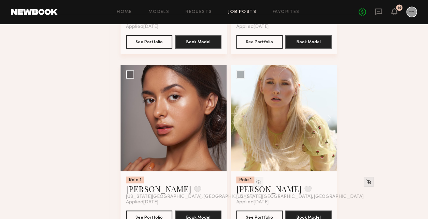
scroll to position [1465, 0]
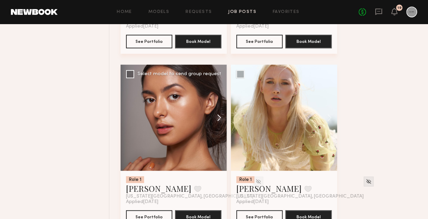
click at [219, 120] on button at bounding box center [216, 118] width 22 height 106
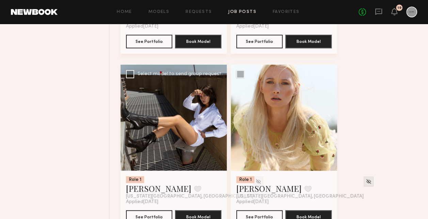
click at [219, 120] on button at bounding box center [216, 118] width 22 height 106
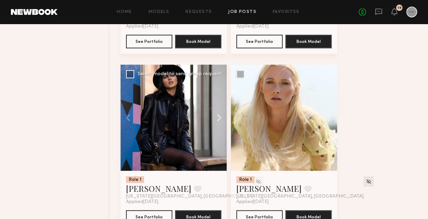
click at [219, 120] on button at bounding box center [216, 118] width 22 height 106
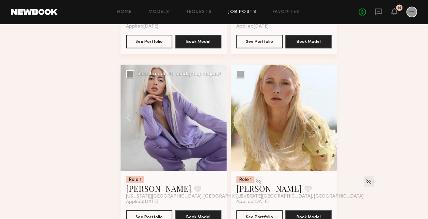
click at [219, 120] on div at bounding box center [174, 118] width 106 height 106
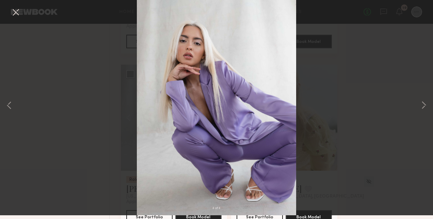
click at [16, 11] on button at bounding box center [15, 16] width 11 height 12
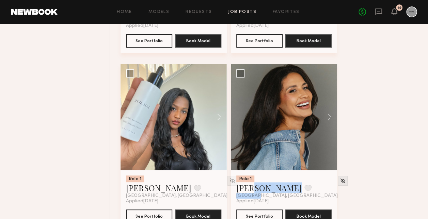
scroll to position [1328, 0]
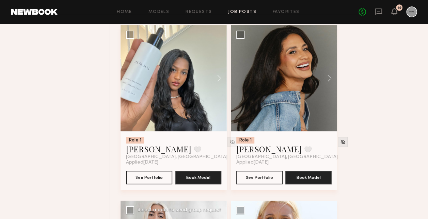
click at [376, 157] on div "Role 1 Krystal W. Favorite San Francisco, CA Applied 10/02/2025 See Portfolio B…" at bounding box center [271, 25] width 301 height 2460
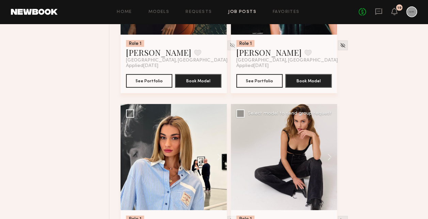
scroll to position [2228, 0]
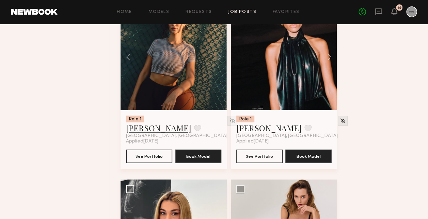
click at [150, 129] on link "Leah B." at bounding box center [158, 128] width 65 height 11
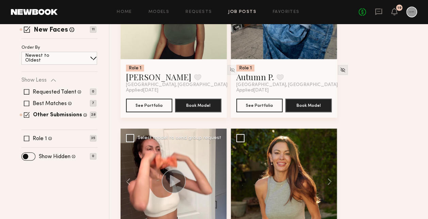
scroll to position [272, 0]
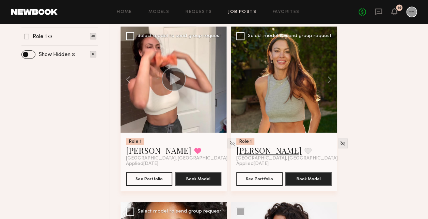
click at [244, 152] on link "Madison R." at bounding box center [268, 150] width 65 height 11
click at [151, 148] on link "Jayden R." at bounding box center [158, 150] width 65 height 11
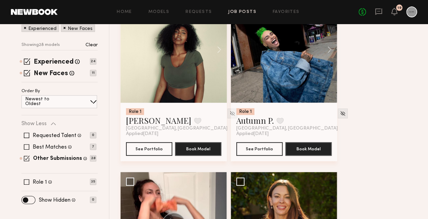
scroll to position [136, 0]
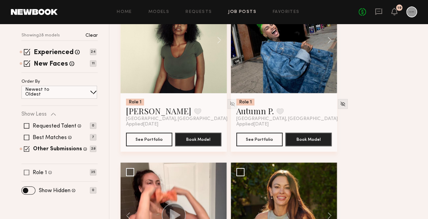
click at [26, 174] on span at bounding box center [26, 172] width 5 height 5
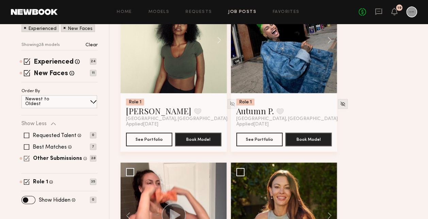
click at [27, 156] on span at bounding box center [27, 159] width 6 height 6
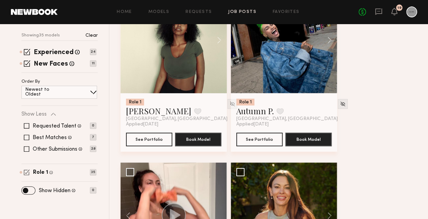
click at [26, 172] on span at bounding box center [27, 173] width 6 height 6
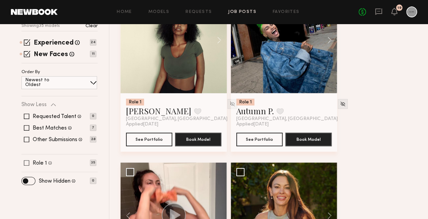
click at [26, 161] on span at bounding box center [26, 162] width 5 height 5
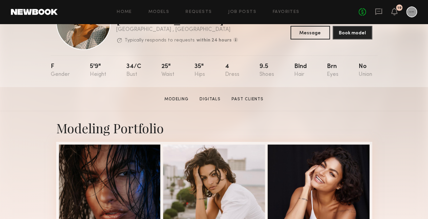
scroll to position [34, 0]
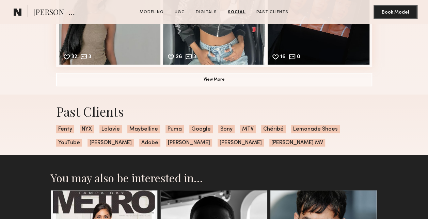
scroll to position [1294, 0]
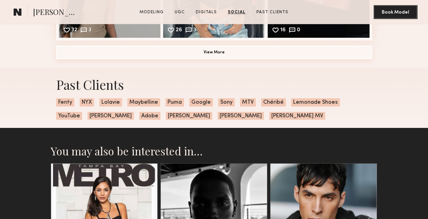
click at [201, 57] on button "View More" at bounding box center [214, 53] width 316 height 14
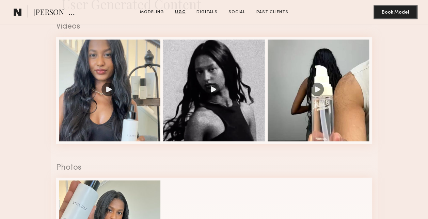
scroll to position [409, 0]
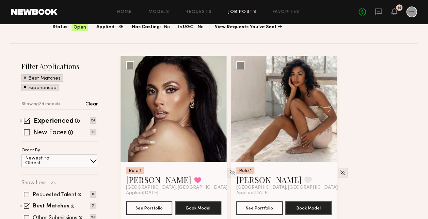
scroll to position [68, 0]
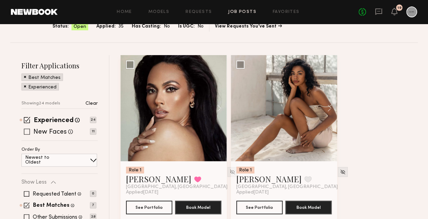
click at [27, 133] on span at bounding box center [27, 132] width 6 height 6
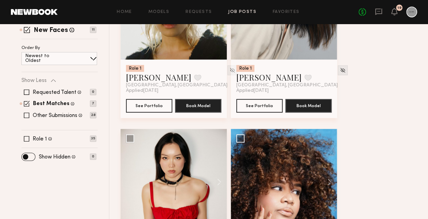
scroll to position [170, 0]
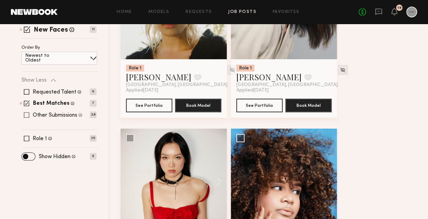
click at [29, 116] on span at bounding box center [26, 114] width 5 height 5
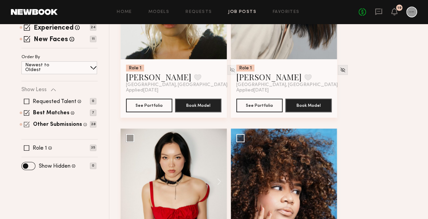
scroll to position [179, 0]
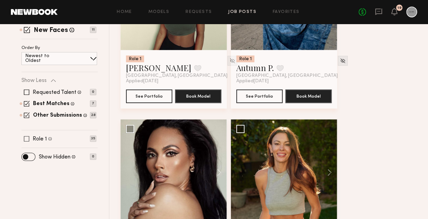
click at [29, 137] on span at bounding box center [26, 138] width 5 height 5
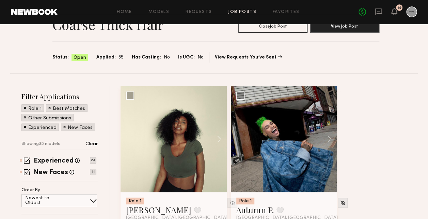
scroll to position [68, 0]
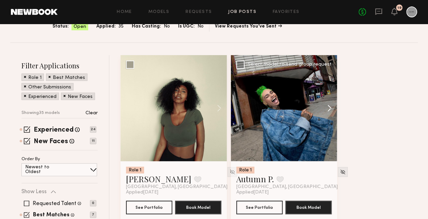
click at [326, 109] on button at bounding box center [326, 108] width 22 height 106
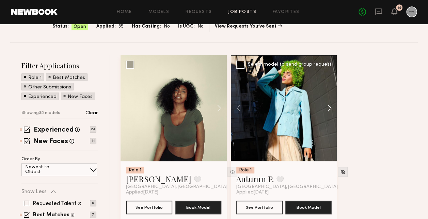
click at [329, 109] on button at bounding box center [326, 108] width 22 height 106
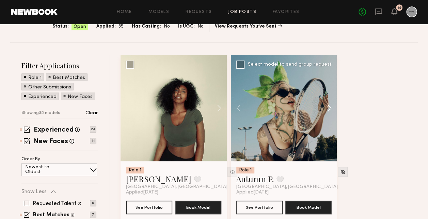
click at [329, 109] on button at bounding box center [326, 108] width 22 height 106
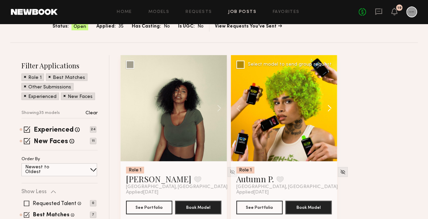
click at [329, 109] on button at bounding box center [326, 108] width 22 height 106
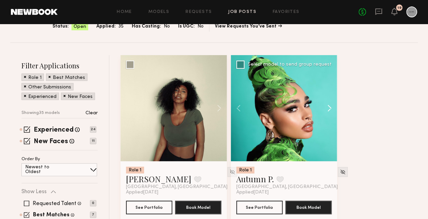
click at [329, 109] on button at bounding box center [326, 108] width 22 height 106
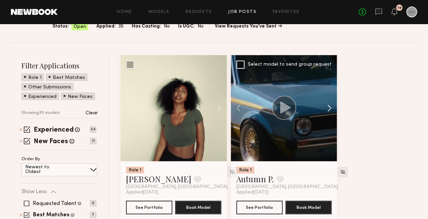
click at [330, 109] on button at bounding box center [326, 108] width 22 height 106
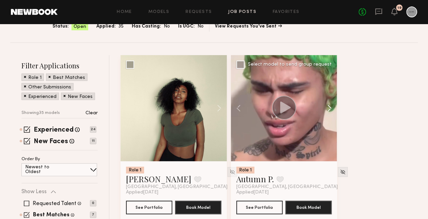
click at [330, 109] on button at bounding box center [326, 108] width 22 height 106
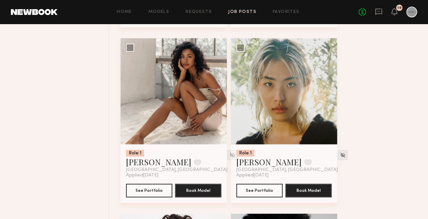
scroll to position [443, 0]
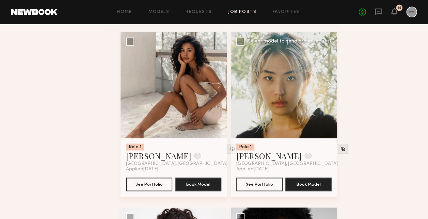
click at [329, 87] on button at bounding box center [326, 85] width 22 height 106
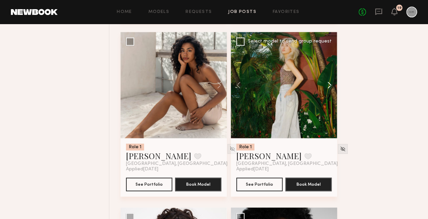
click at [329, 87] on button at bounding box center [326, 85] width 22 height 106
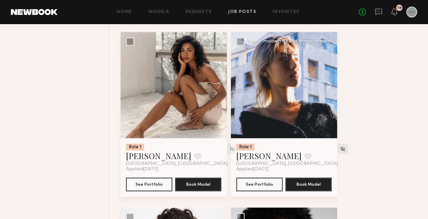
click at [329, 87] on button at bounding box center [326, 85] width 22 height 106
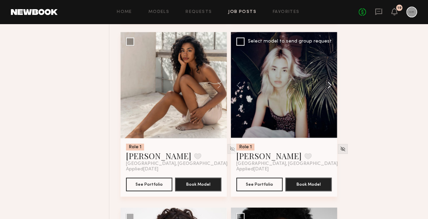
click at [329, 87] on button at bounding box center [326, 85] width 22 height 106
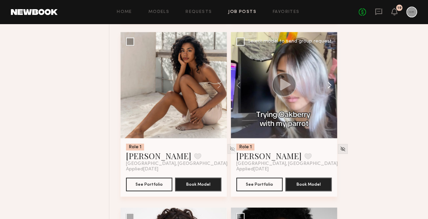
click at [329, 87] on button at bounding box center [326, 85] width 22 height 106
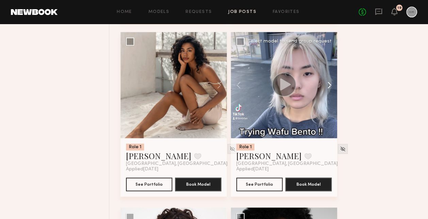
click at [329, 87] on button at bounding box center [326, 85] width 22 height 106
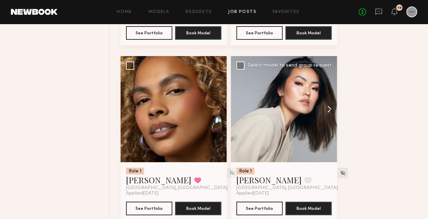
scroll to position [1124, 0]
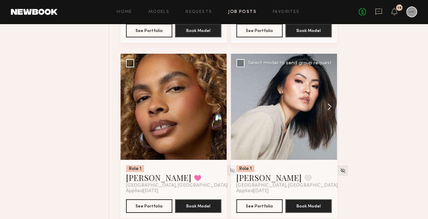
click at [327, 106] on button at bounding box center [326, 107] width 22 height 106
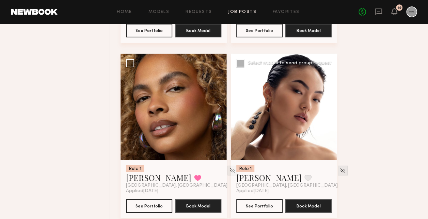
click at [327, 106] on button at bounding box center [326, 107] width 22 height 106
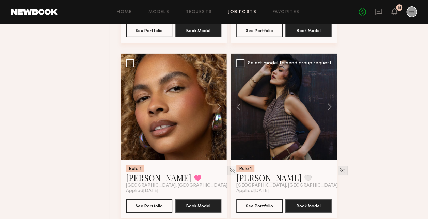
click at [247, 180] on link "Enkie T." at bounding box center [268, 177] width 65 height 11
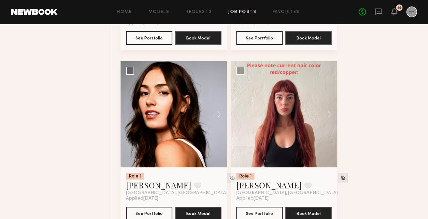
scroll to position [1294, 0]
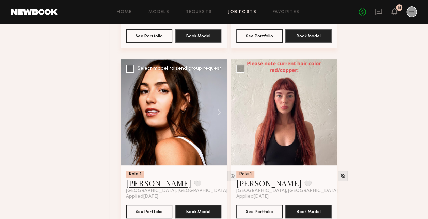
click at [154, 184] on link "Lauren G." at bounding box center [158, 183] width 65 height 11
click at [250, 183] on link "Liv Y." at bounding box center [268, 183] width 65 height 11
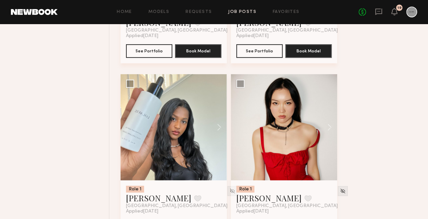
scroll to position [1499, 0]
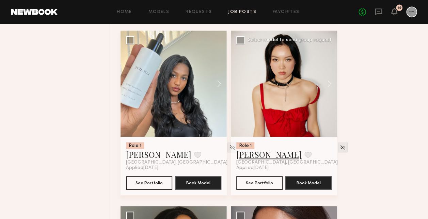
click at [246, 158] on link "Yae J." at bounding box center [268, 154] width 65 height 11
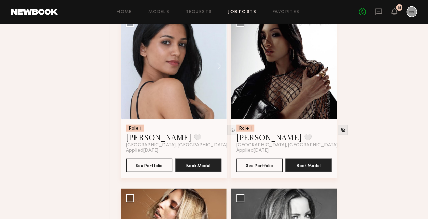
scroll to position [2044, 0]
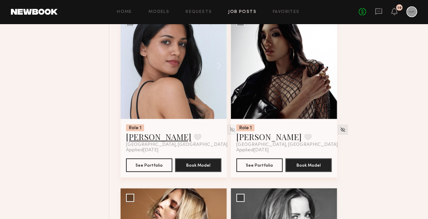
click at [137, 137] on link "Christina M." at bounding box center [158, 136] width 65 height 11
click at [260, 138] on link "[PERSON_NAME]" at bounding box center [268, 136] width 65 height 11
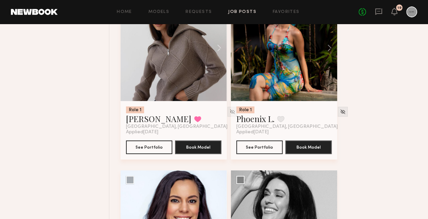
scroll to position [2588, 0]
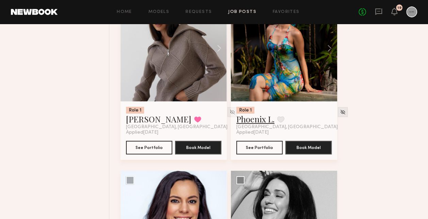
click at [247, 118] on link "Phoenix L." at bounding box center [255, 119] width 38 height 11
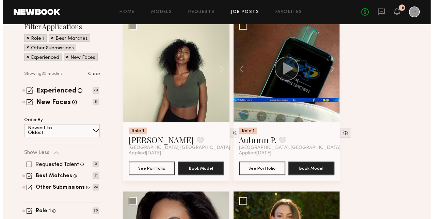
scroll to position [0, 0]
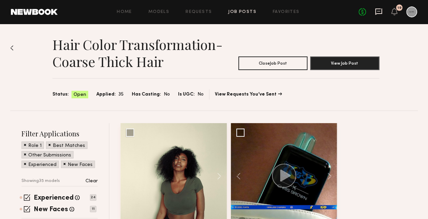
click at [376, 15] on icon at bounding box center [378, 11] width 7 height 7
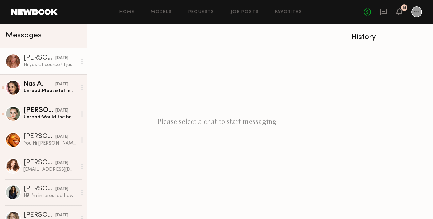
click at [42, 67] on div "Hi yes of course ! I just got booked for the 20th but I m happy to Travel for w…" at bounding box center [50, 65] width 53 height 6
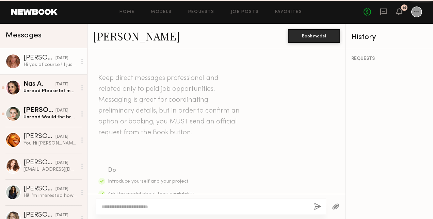
scroll to position [334, 0]
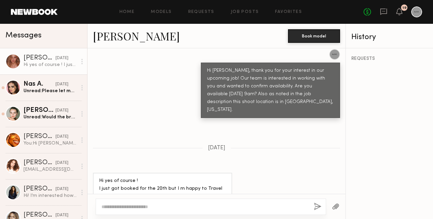
click at [259, 173] on div "Hi yes of course ! I just got booked for the 20th but I m happy to Travel for w…" at bounding box center [217, 193] width 258 height 40
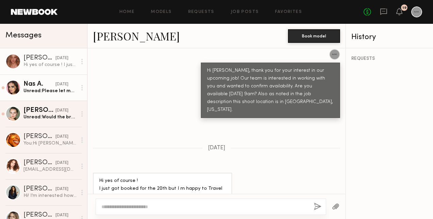
click at [49, 93] on div "Unread: Please let me know if you need any additional information from me, such…" at bounding box center [50, 91] width 53 height 6
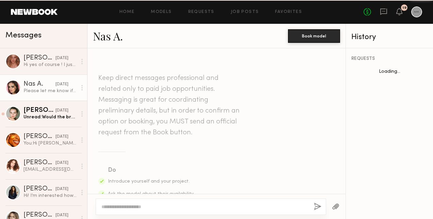
scroll to position [348, 0]
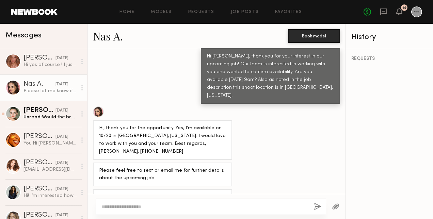
click at [245, 189] on div "Please let me know if you need any additional information from me, such as a ph…" at bounding box center [217, 205] width 258 height 32
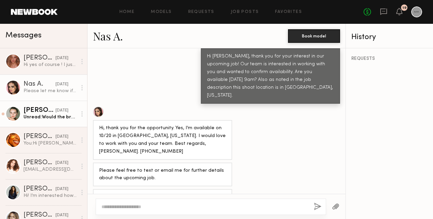
click at [42, 116] on div "Unread: Would the brand cover travel? I’m located in Los Angeles" at bounding box center [50, 117] width 53 height 6
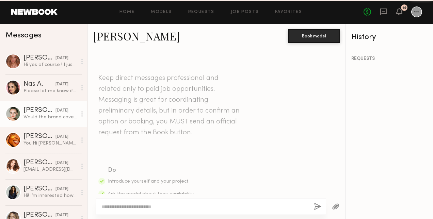
scroll to position [309, 0]
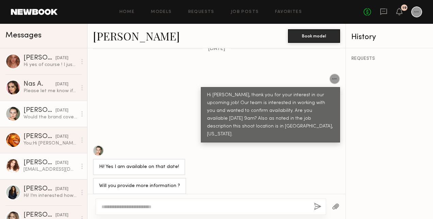
click at [33, 162] on div "Jeanette S." at bounding box center [40, 163] width 32 height 7
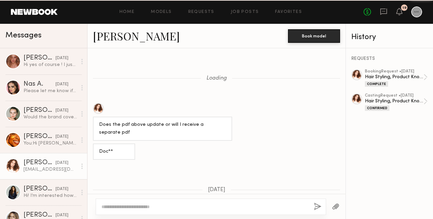
scroll to position [509, 0]
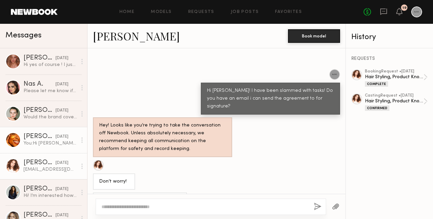
click at [32, 147] on div "You: Hi Danika! Thank you for your interest in our job post for going red. Is y…" at bounding box center [50, 143] width 53 height 6
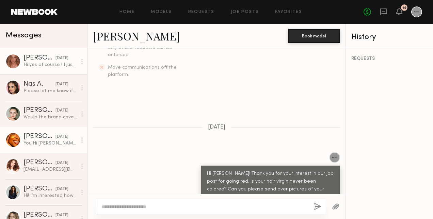
click at [32, 61] on div "Johanna C." at bounding box center [40, 58] width 32 height 7
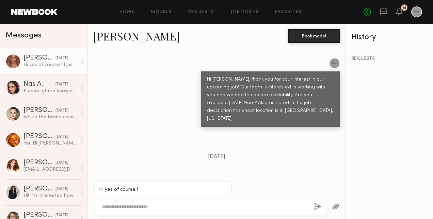
scroll to position [334, 0]
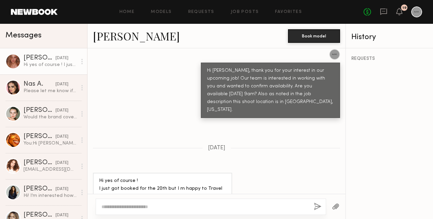
click at [266, 136] on div "Keep direct messages professional and related only to paid job opportunities. M…" at bounding box center [217, 121] width 258 height 146
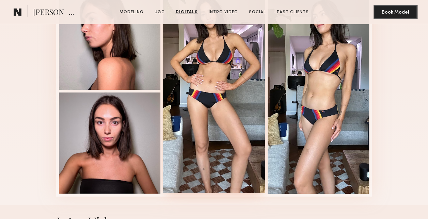
scroll to position [1158, 0]
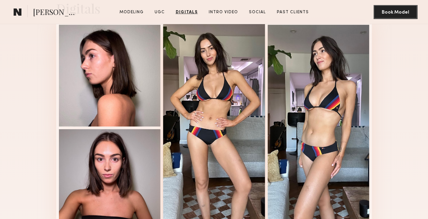
click at [211, 60] on div at bounding box center [214, 127] width 102 height 206
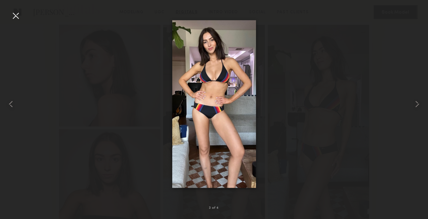
click at [16, 18] on div at bounding box center [15, 15] width 11 height 11
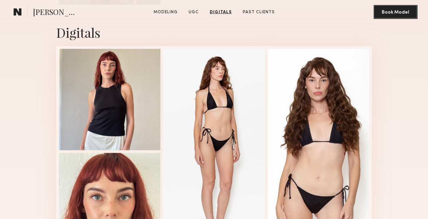
scroll to position [783, 0]
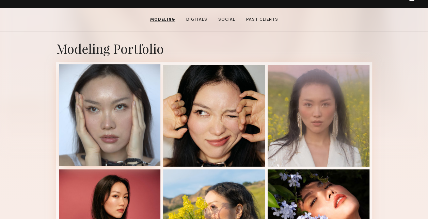
scroll to position [34, 0]
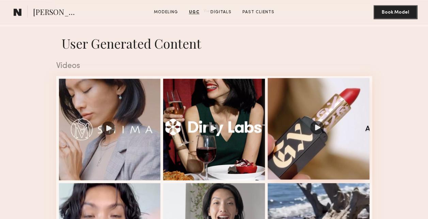
scroll to position [477, 0]
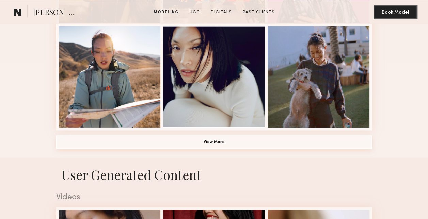
click at [279, 144] on button "View More" at bounding box center [214, 143] width 316 height 14
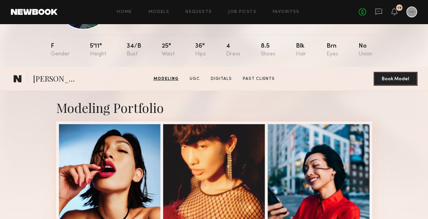
scroll to position [0, 0]
